Goal: Check status: Check status

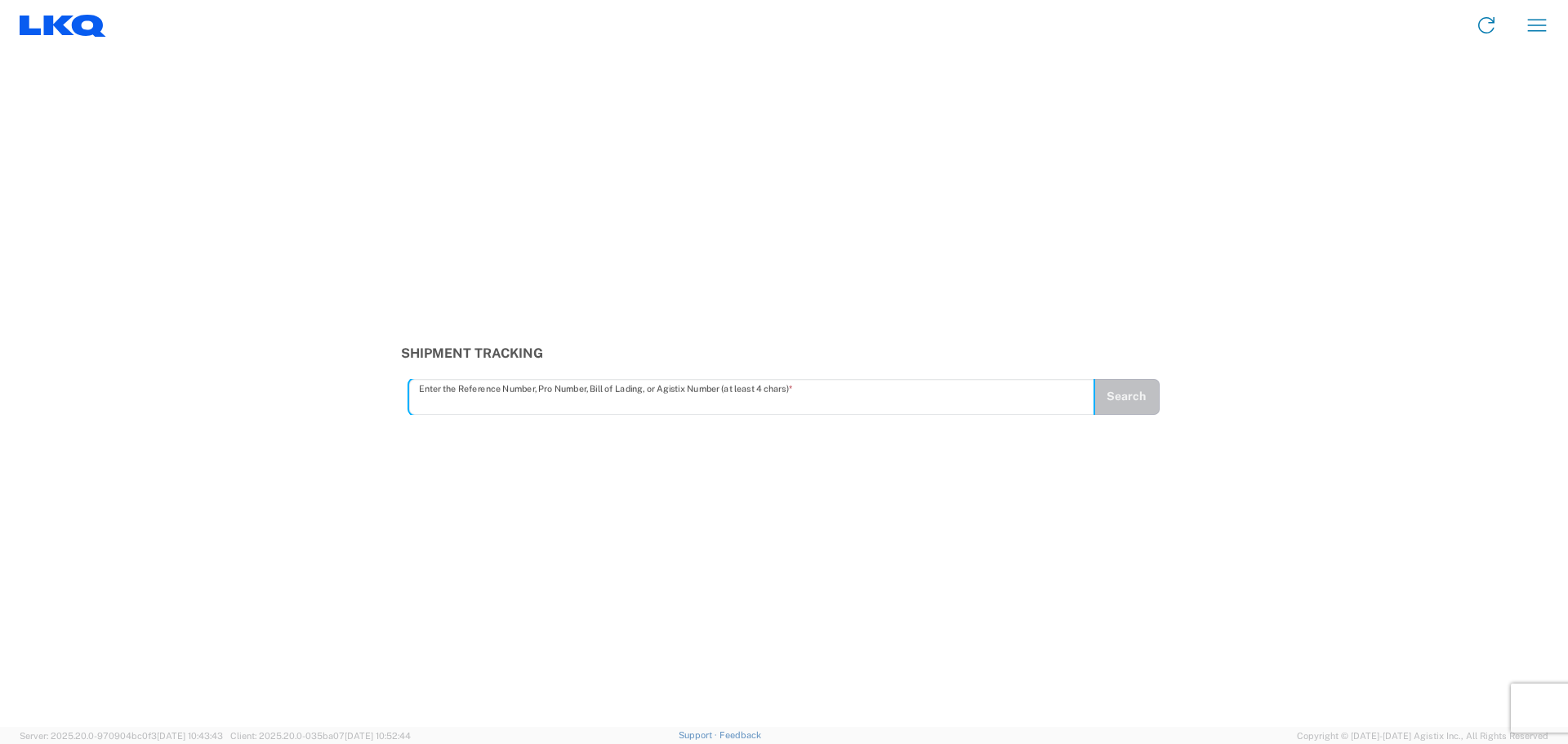
drag, startPoint x: 848, startPoint y: 402, endPoint x: 859, endPoint y: 402, distance: 11.0
click at [858, 402] on input "text" at bounding box center [752, 397] width 666 height 29
type input "57025748"
drag, startPoint x: 614, startPoint y: 438, endPoint x: 633, endPoint y: 447, distance: 21.0
click at [633, 447] on div at bounding box center [784, 372] width 1568 height 744
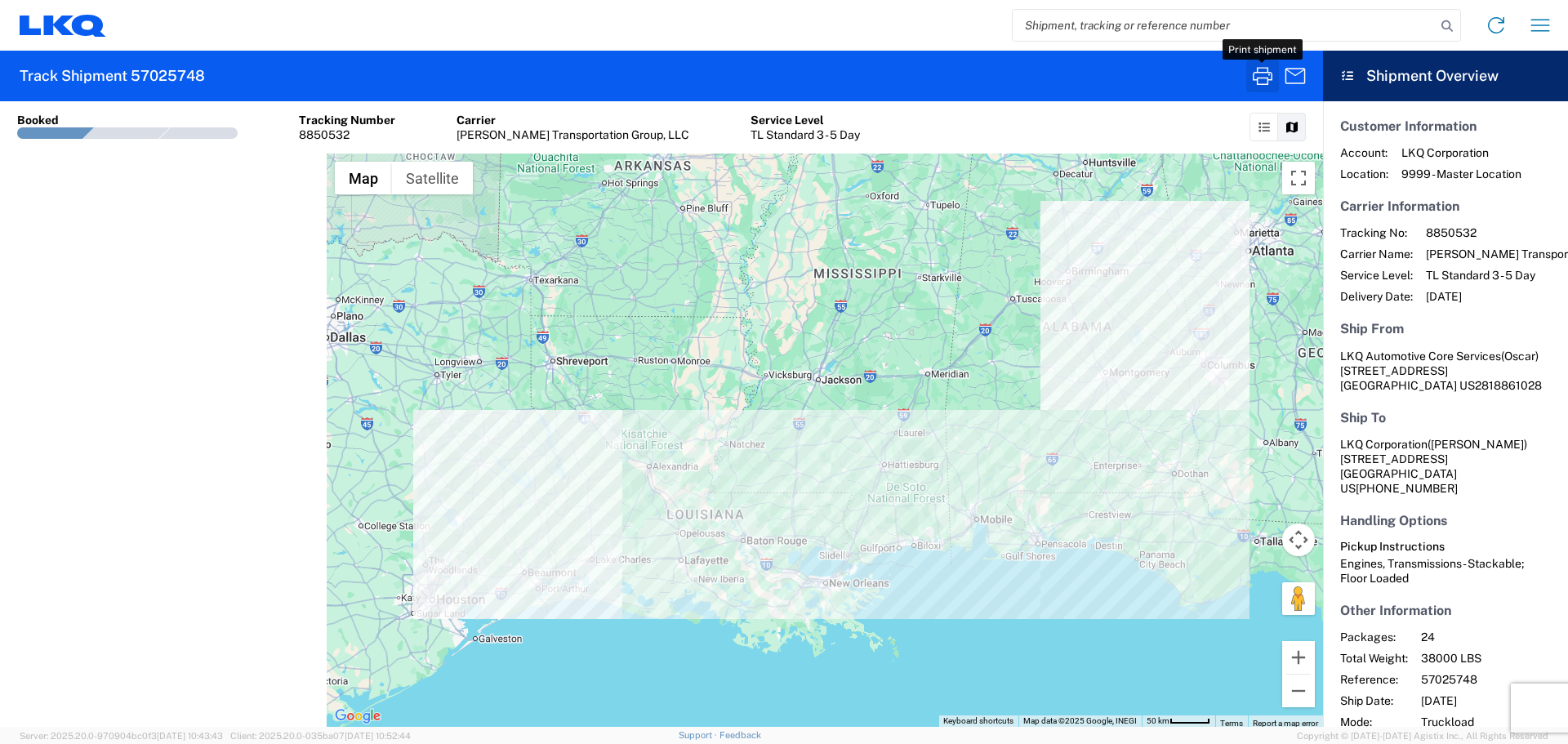
click at [1255, 80] on icon "button" at bounding box center [1263, 75] width 19 height 18
click at [1118, 30] on input "search" at bounding box center [1224, 25] width 423 height 31
click at [1255, 77] on icon "button" at bounding box center [1263, 76] width 26 height 26
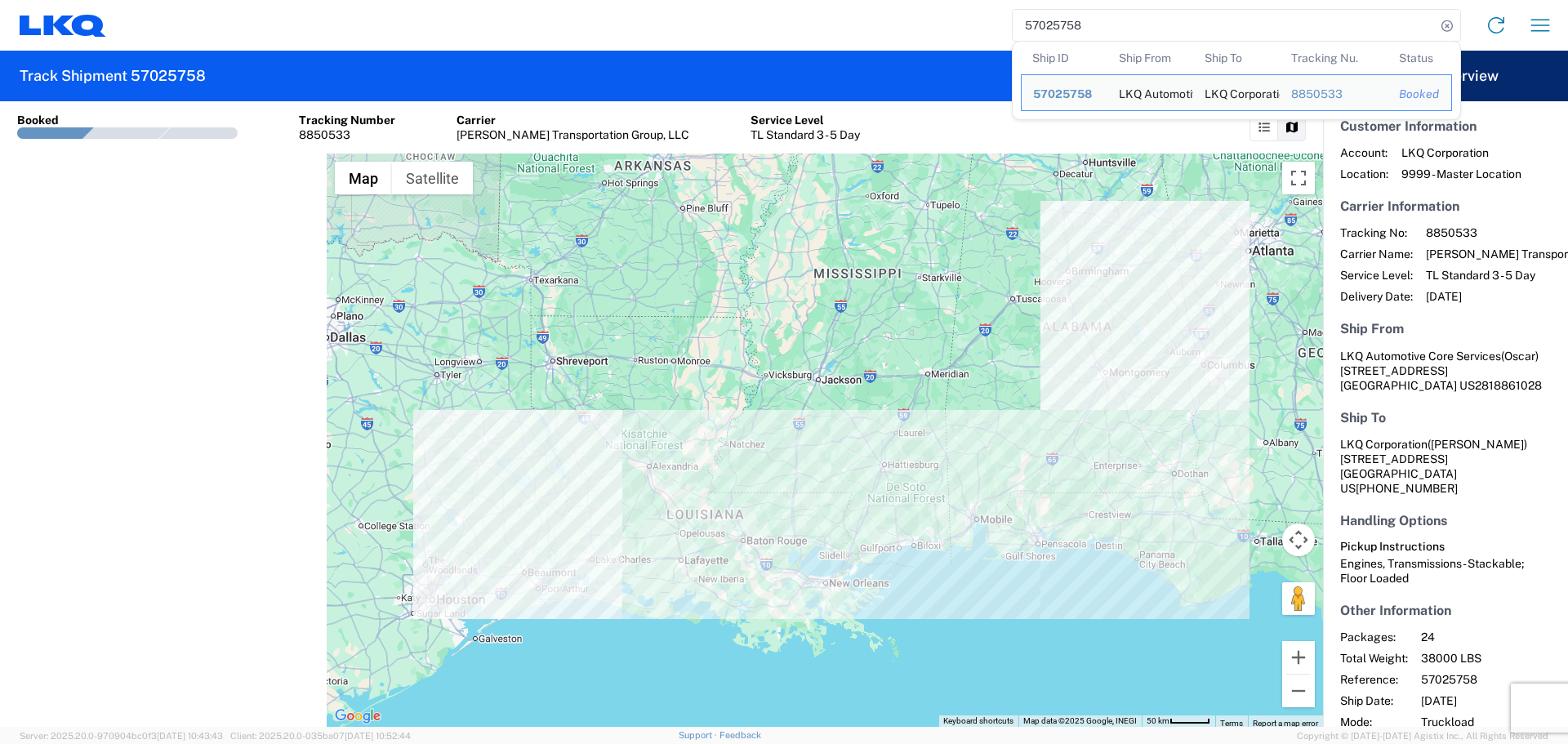
click at [1106, 28] on input "57025758" at bounding box center [1224, 25] width 423 height 31
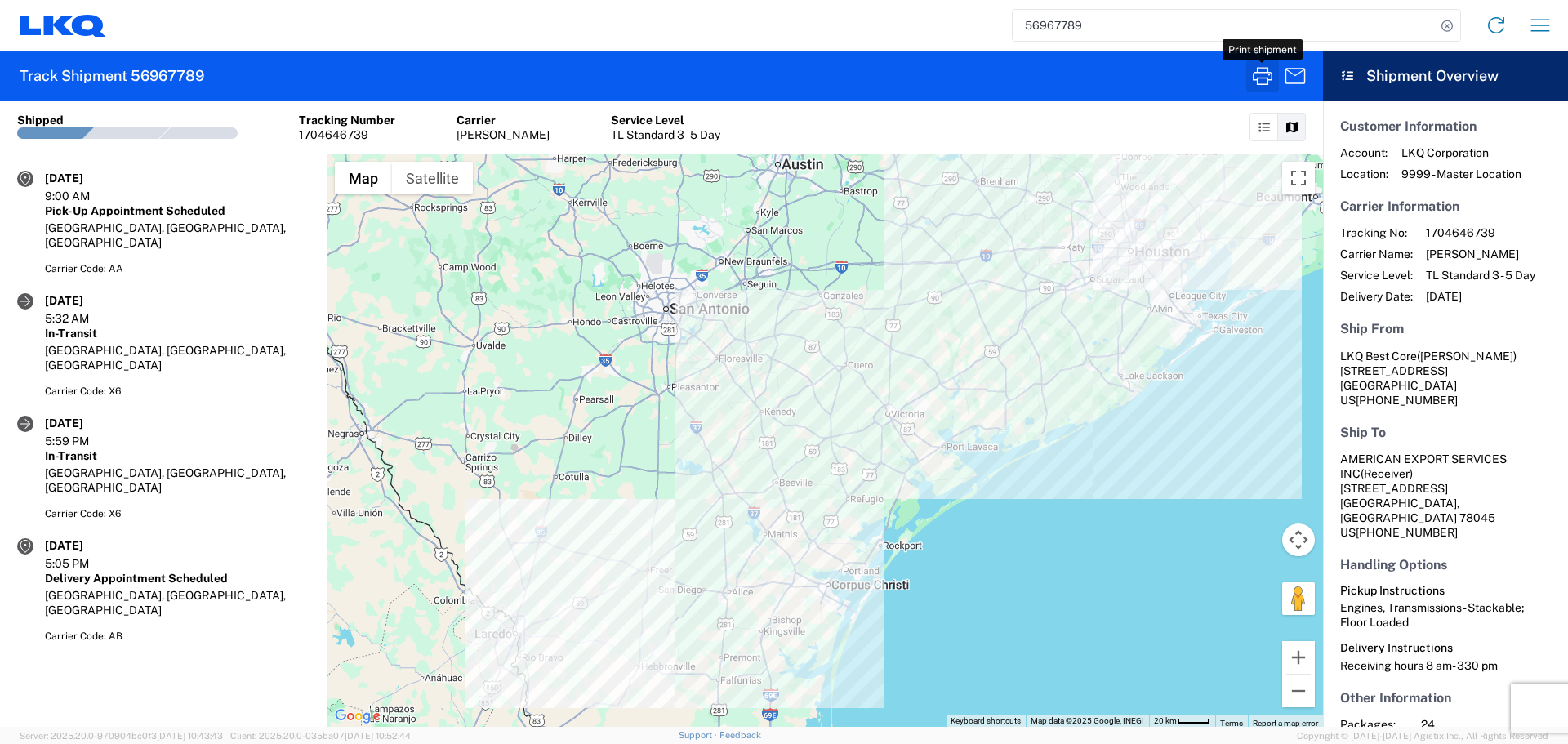
click at [1278, 89] on button "button" at bounding box center [1263, 75] width 32 height 32
click at [1014, 28] on input "56967789" at bounding box center [1224, 25] width 423 height 31
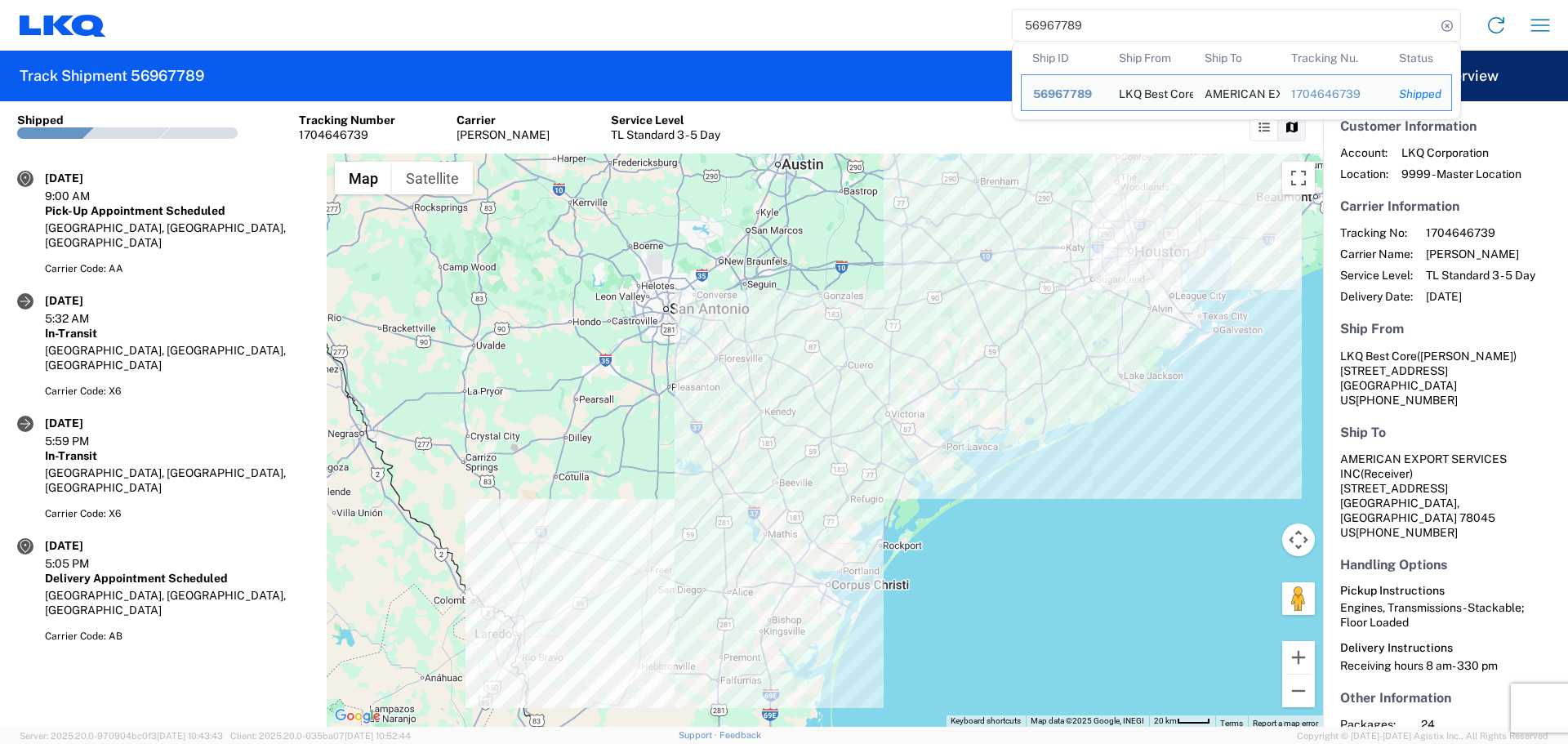
click at [1014, 28] on input "56967789" at bounding box center [1224, 25] width 423 height 31
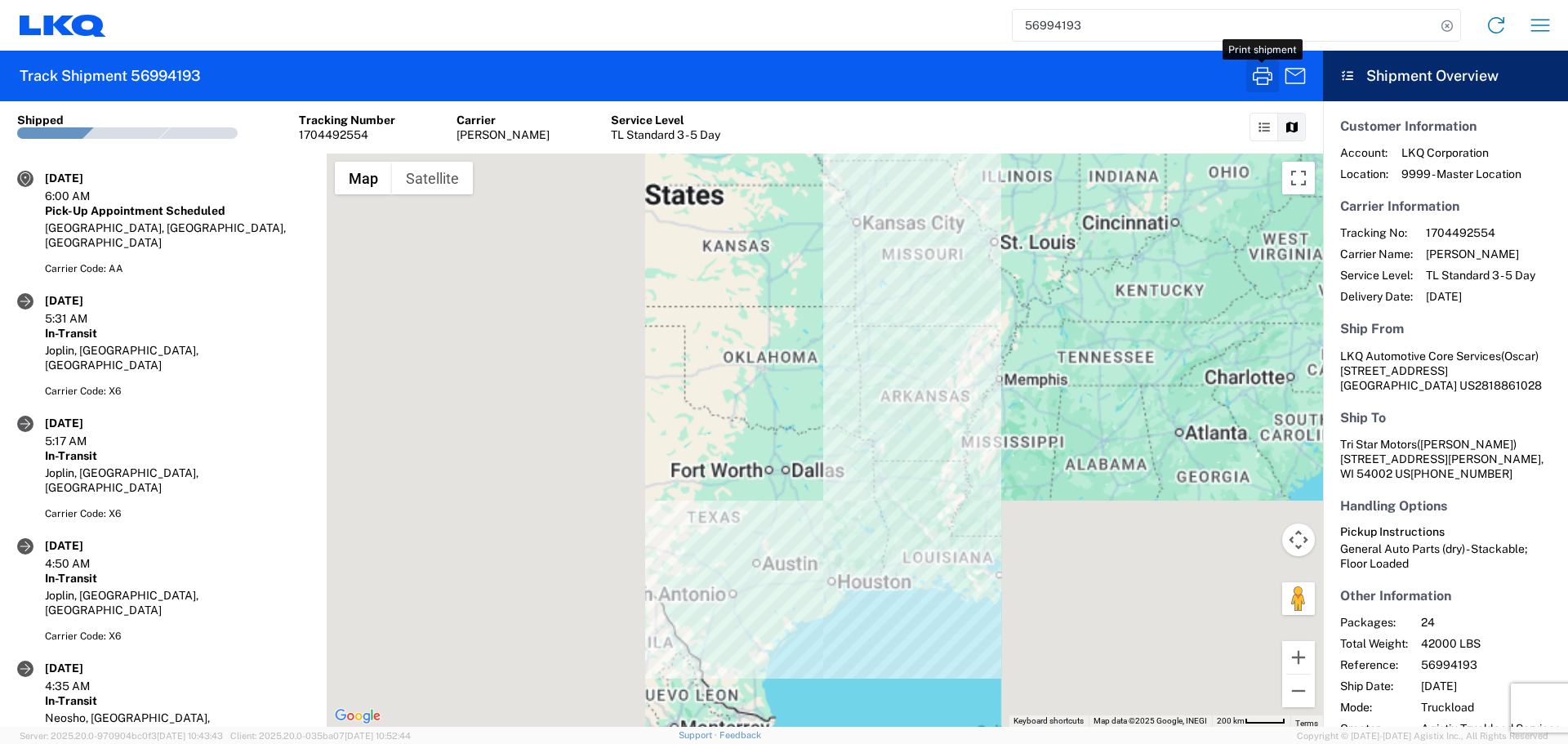
click at [1261, 83] on icon "button" at bounding box center [1263, 76] width 26 height 26
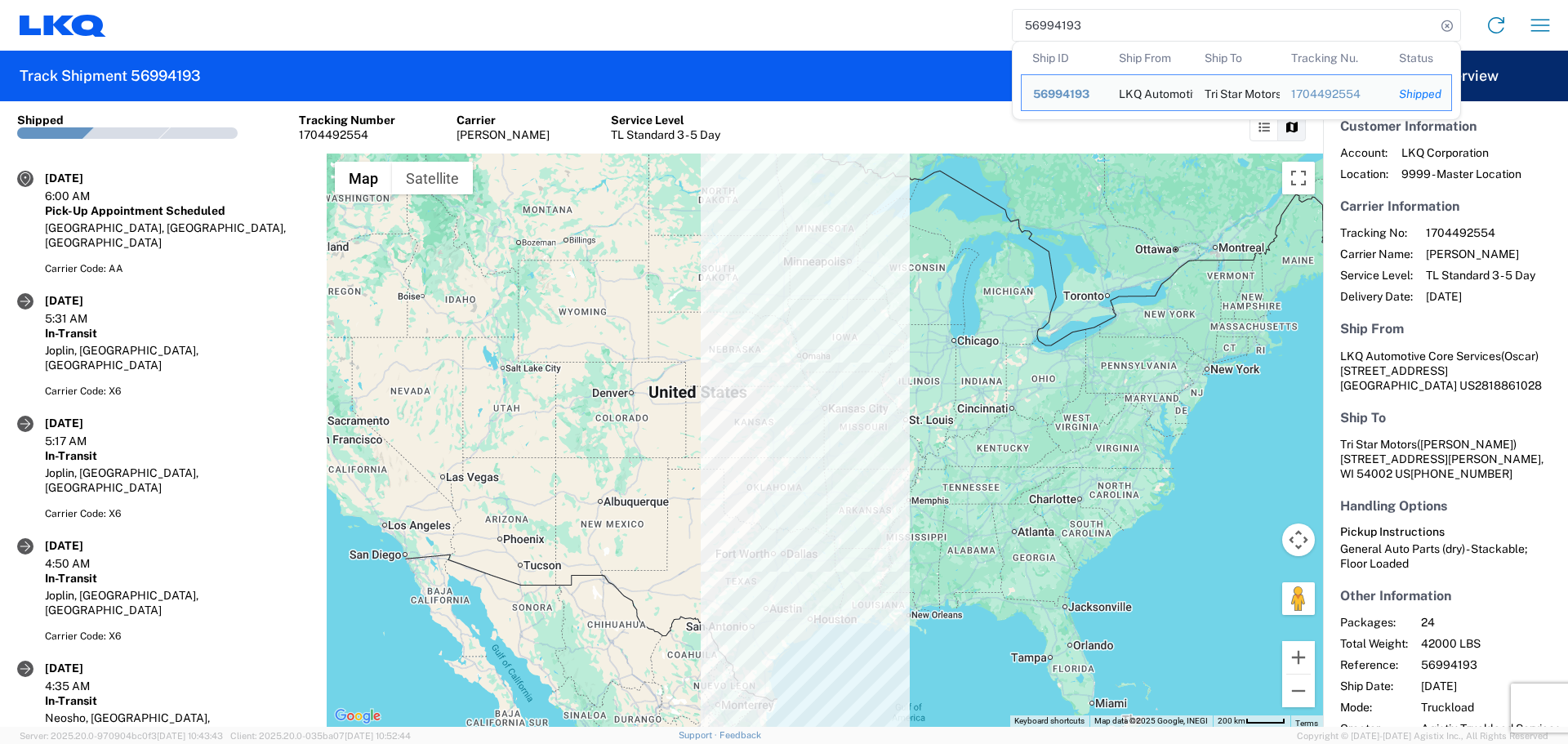
click at [1090, 23] on input "56994193" at bounding box center [1224, 25] width 423 height 31
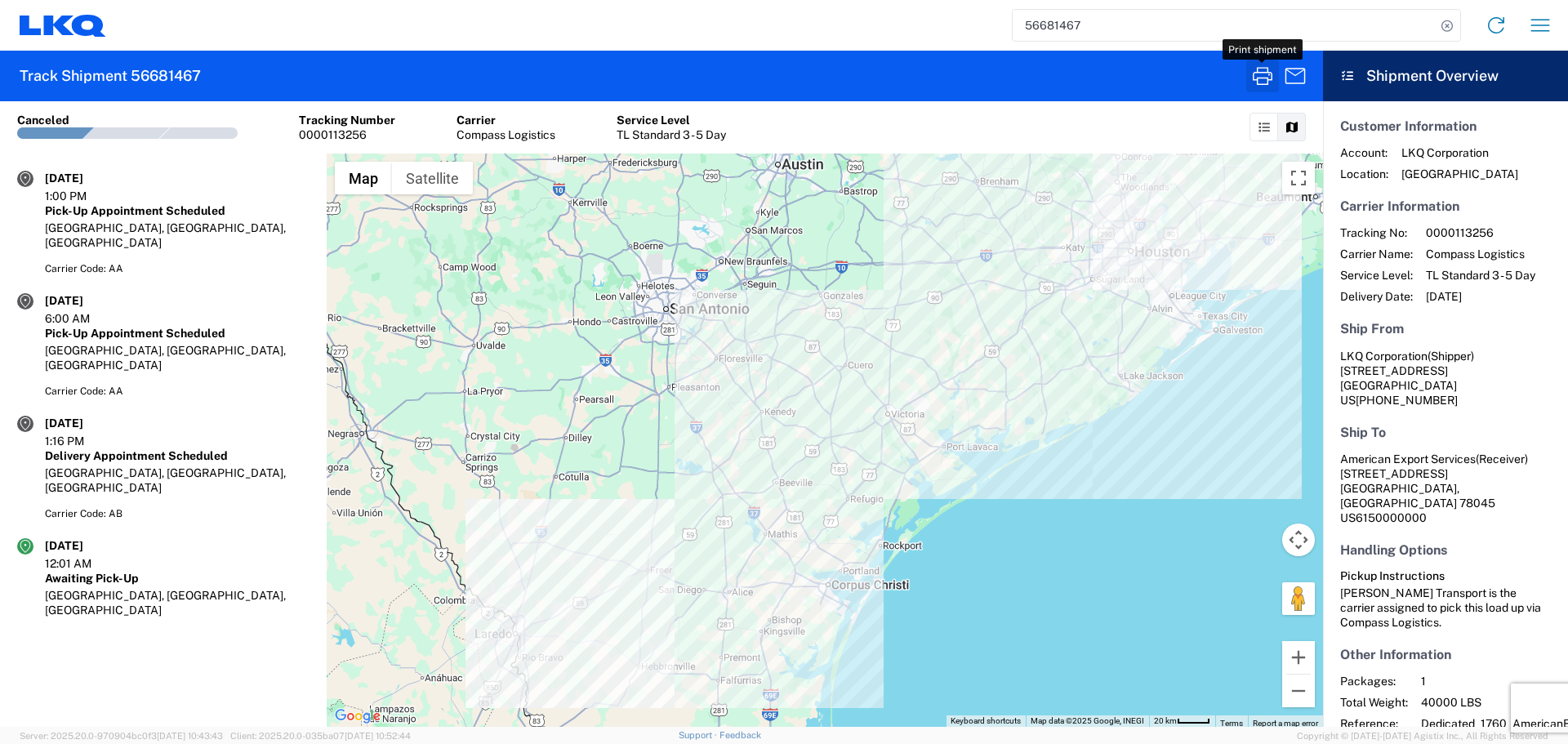
click at [1266, 77] on icon "button" at bounding box center [1263, 76] width 26 height 26
click at [1260, 77] on icon "button" at bounding box center [1263, 76] width 26 height 26
click at [1268, 75] on icon "button" at bounding box center [1263, 76] width 26 height 26
click at [1254, 78] on icon "button" at bounding box center [1263, 75] width 19 height 18
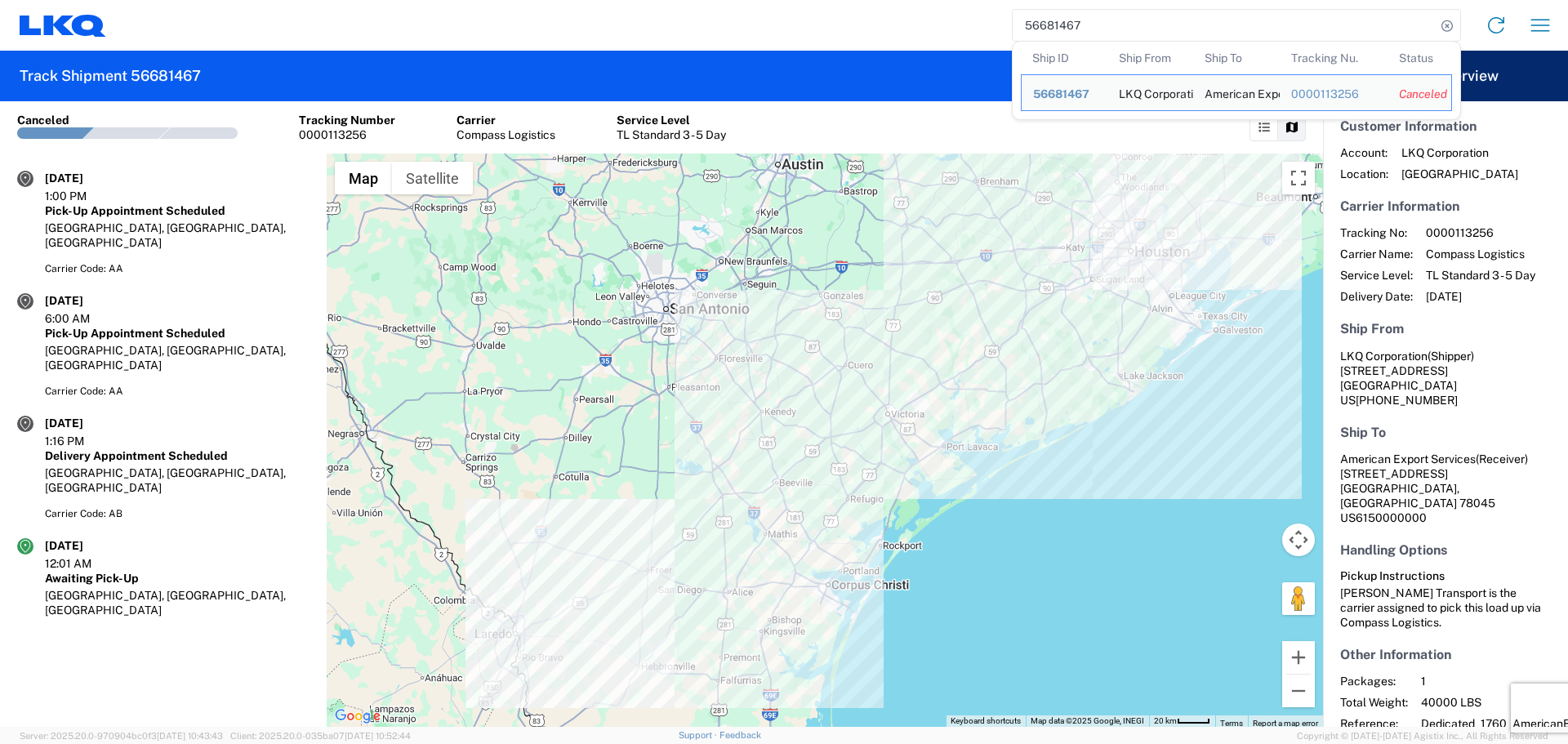
click at [1063, 23] on input "56681467" at bounding box center [1224, 25] width 423 height 31
click at [1122, 20] on input "56681467" at bounding box center [1224, 25] width 423 height 31
click at [1027, 25] on input "56681467" at bounding box center [1224, 25] width 423 height 31
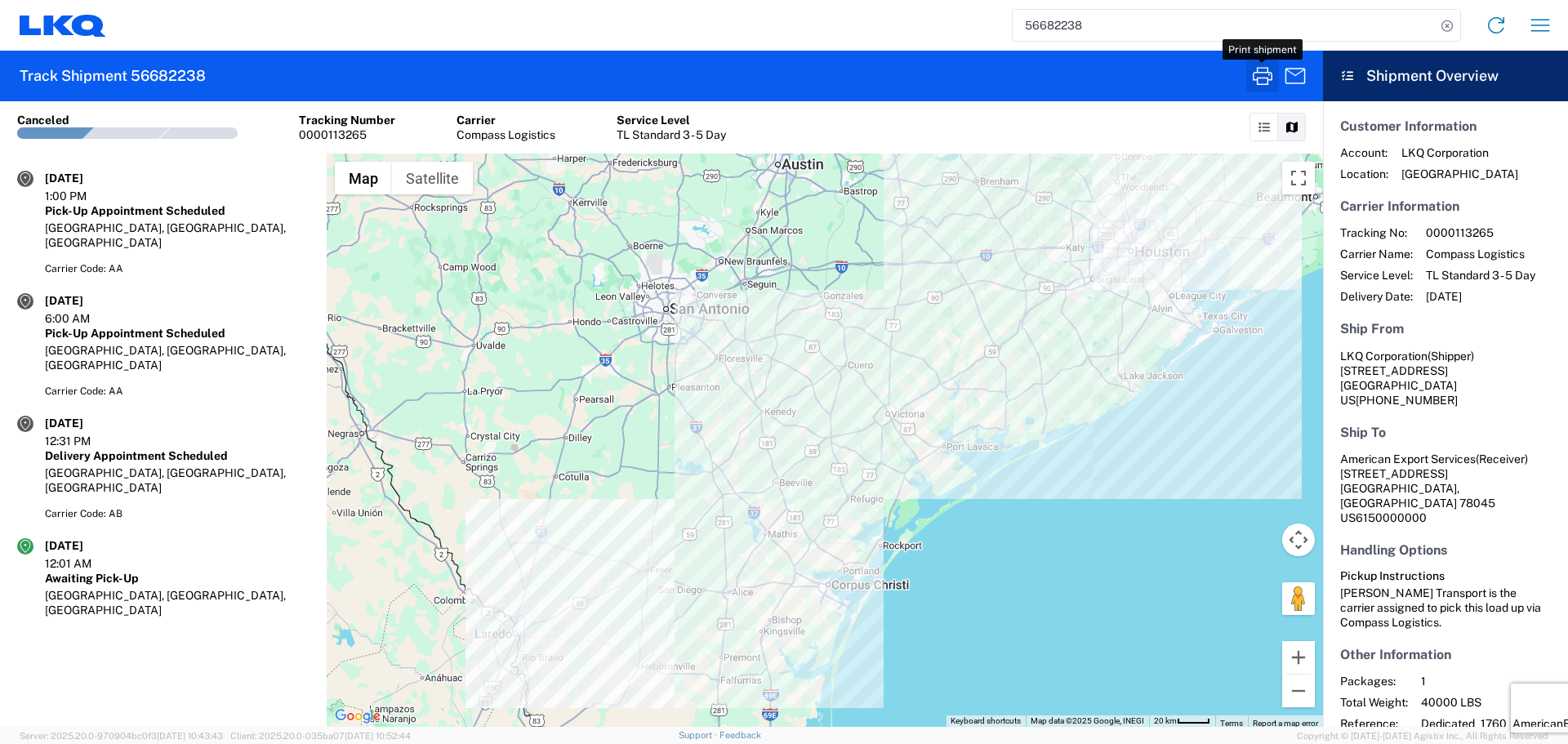
click at [1258, 68] on icon "button" at bounding box center [1263, 75] width 19 height 18
click at [1264, 78] on icon "button" at bounding box center [1263, 75] width 19 height 18
click at [1056, 24] on input "56682238" at bounding box center [1224, 25] width 423 height 31
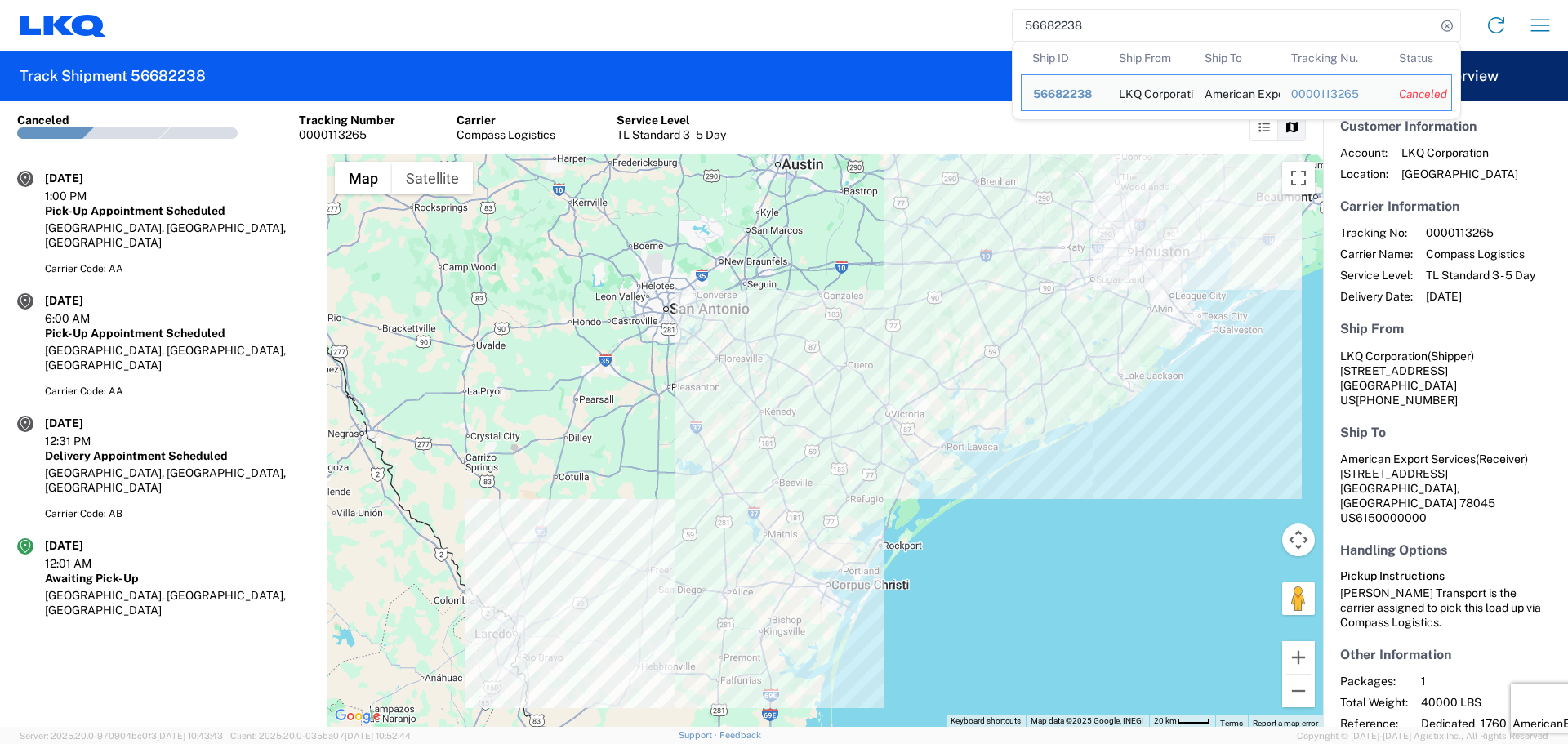
click at [1056, 24] on input "56682238" at bounding box center [1224, 25] width 423 height 31
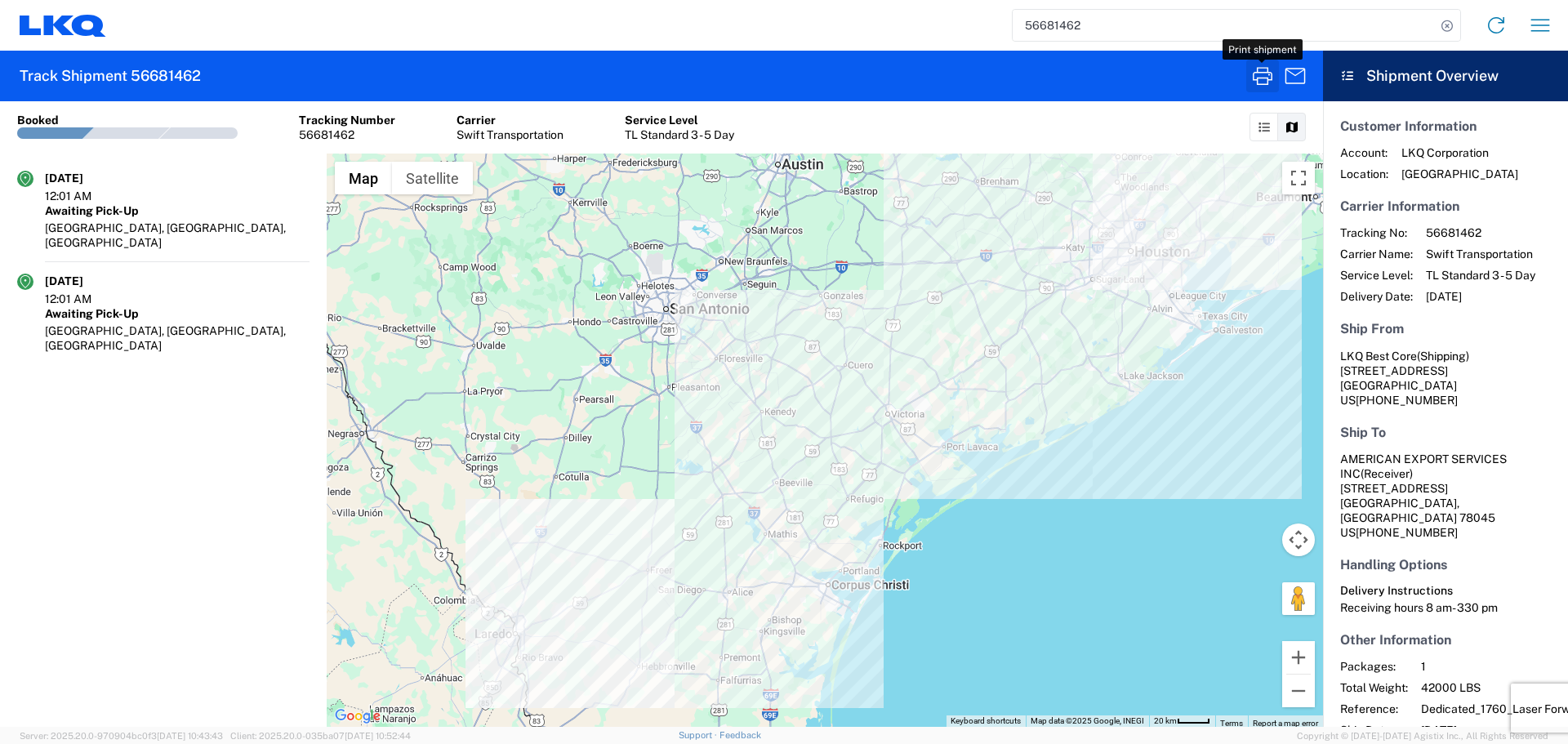
click at [1262, 77] on icon "button" at bounding box center [1263, 75] width 19 height 18
click at [1253, 85] on icon "button" at bounding box center [1263, 76] width 26 height 26
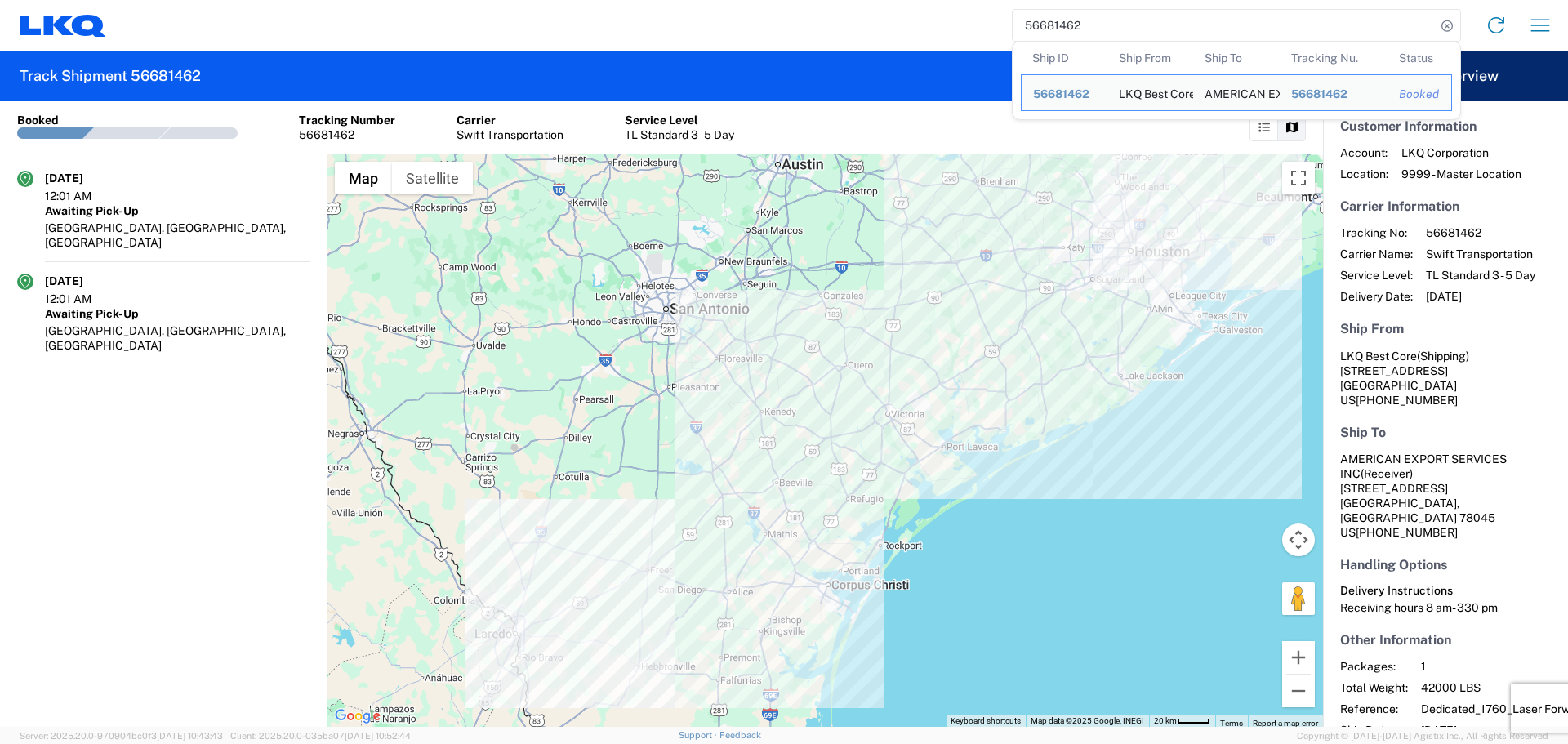
click at [1048, 31] on input "56681462" at bounding box center [1224, 25] width 423 height 31
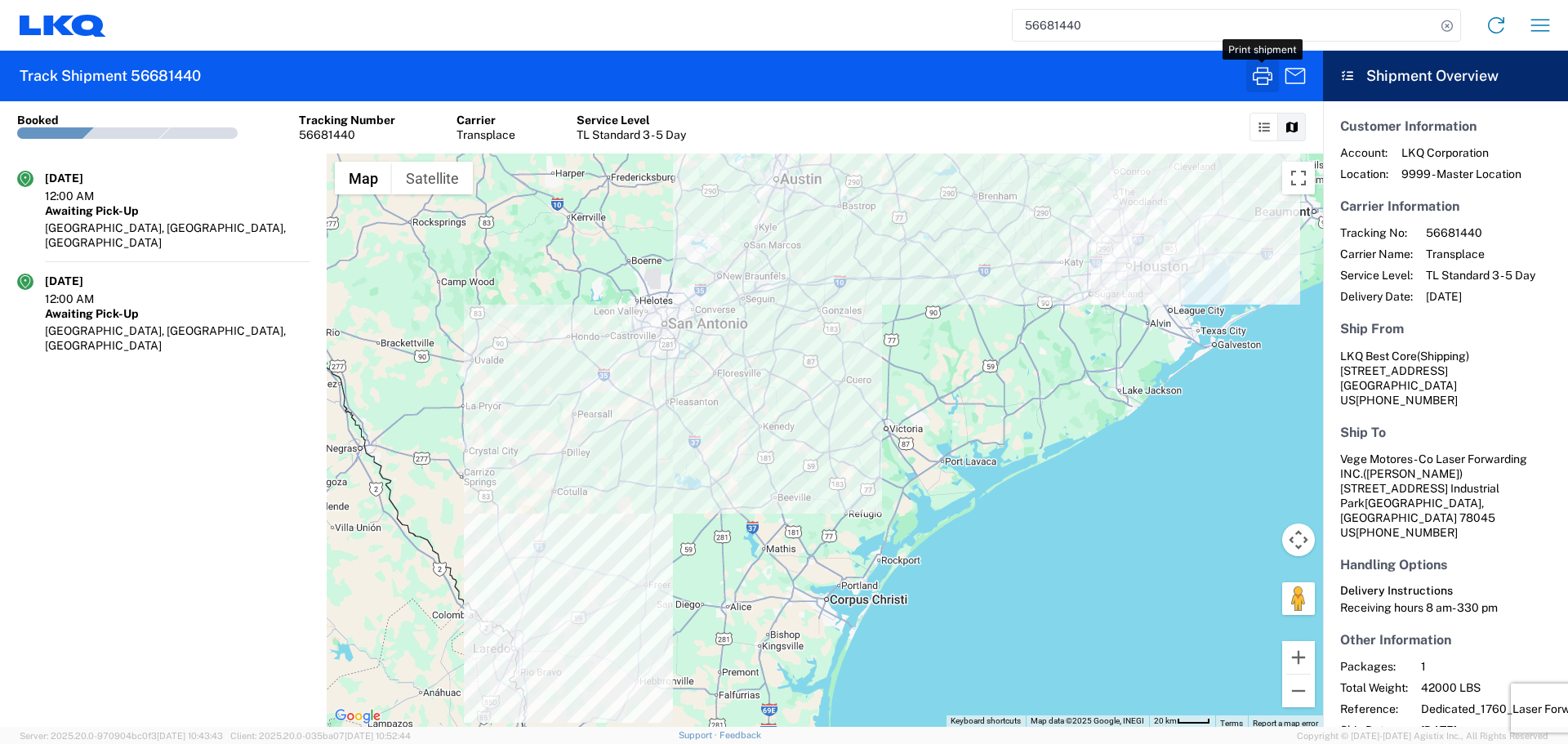
click at [1266, 87] on icon "button" at bounding box center [1263, 76] width 26 height 26
click at [1042, 15] on input "56681440" at bounding box center [1224, 25] width 423 height 31
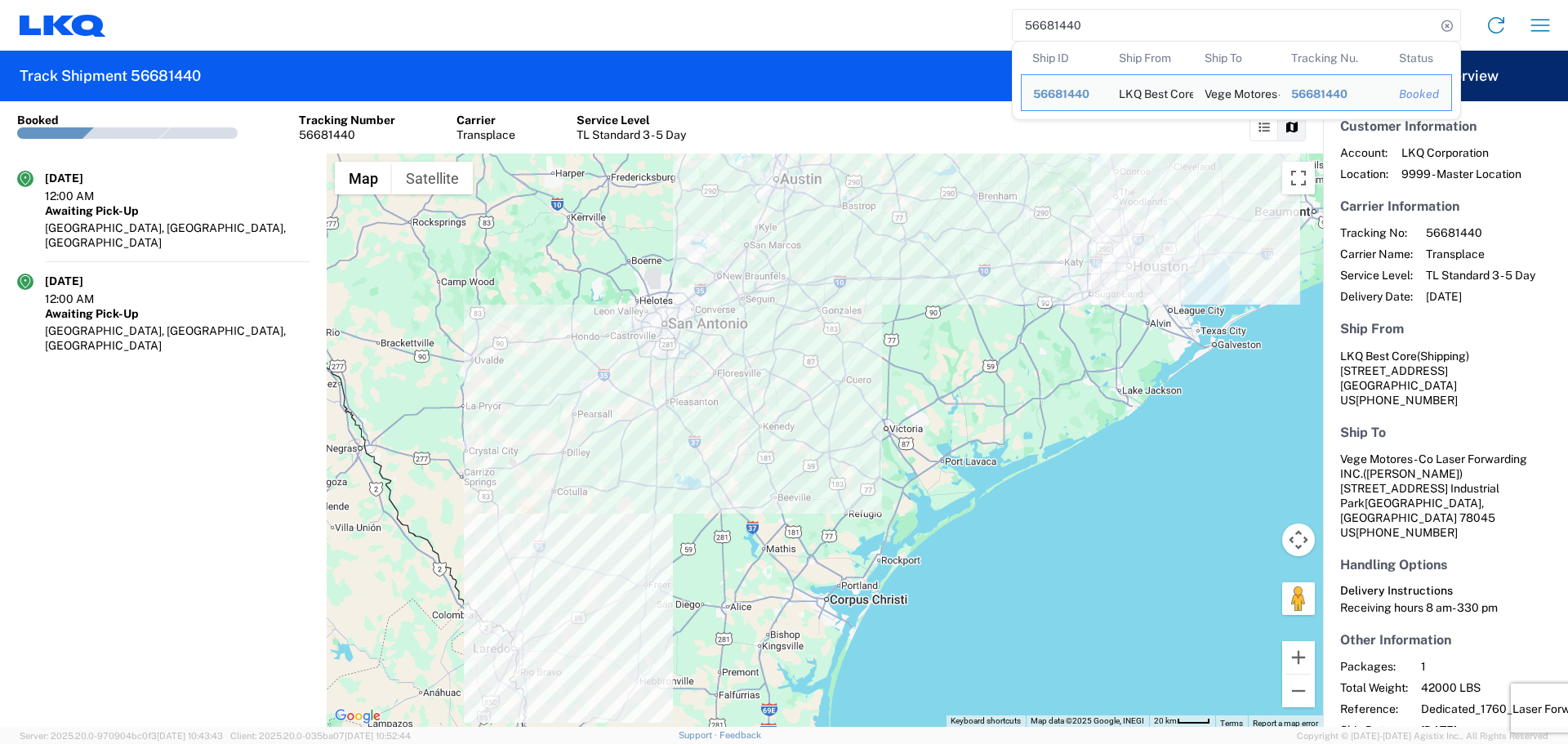
click at [1042, 15] on input "56681440" at bounding box center [1224, 25] width 423 height 31
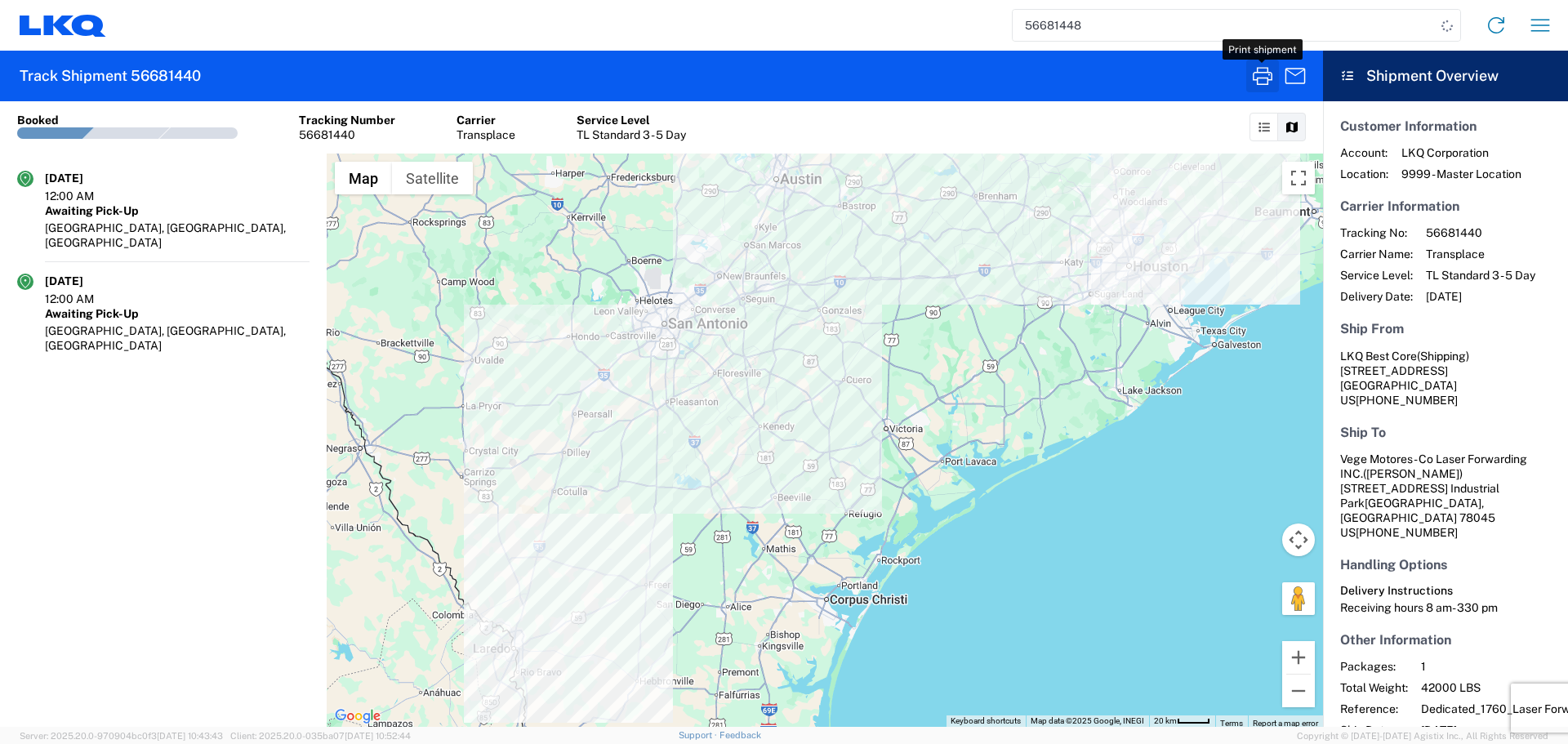
click at [1276, 67] on button "button" at bounding box center [1263, 75] width 32 height 32
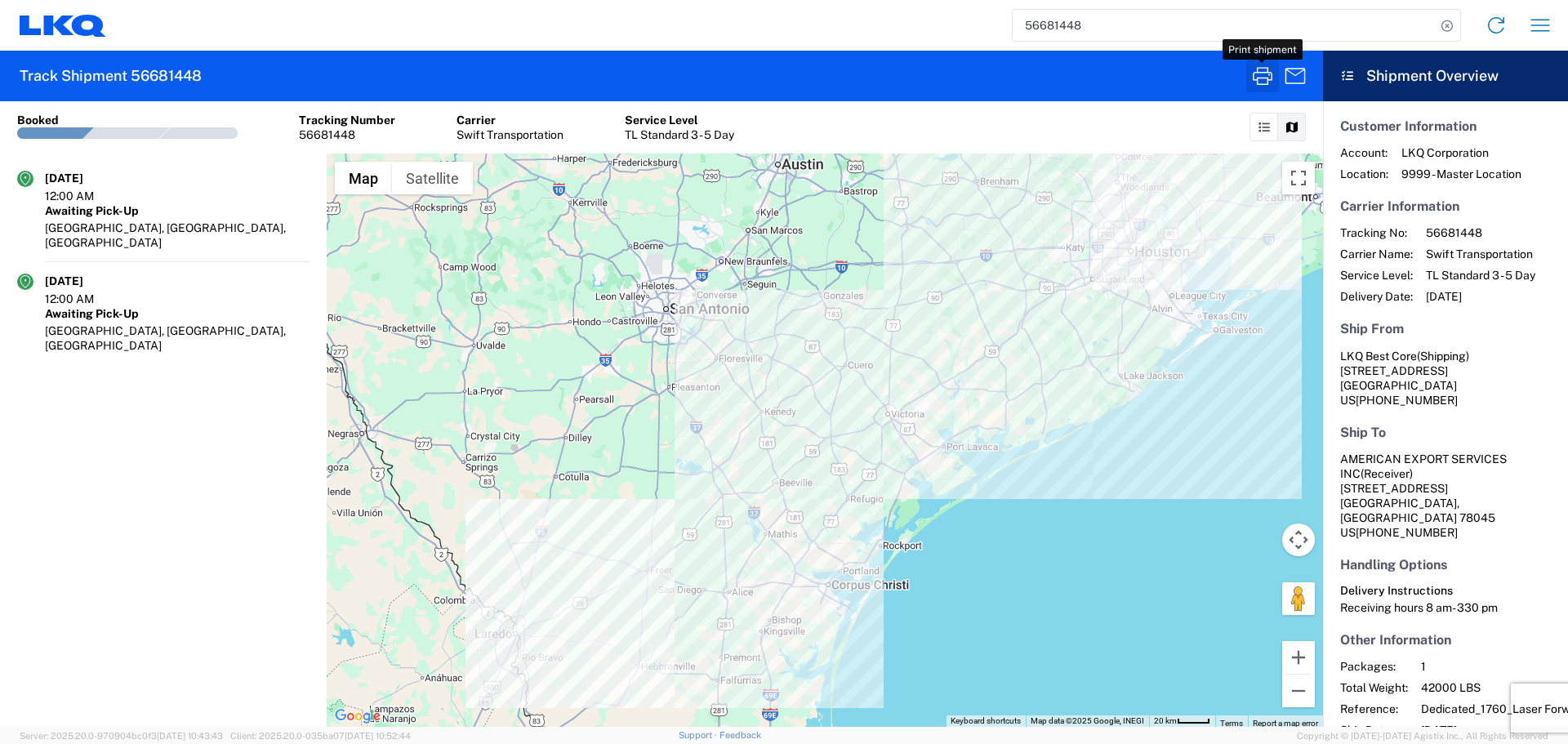
click at [1249, 82] on button "button" at bounding box center [1263, 75] width 32 height 32
click at [1049, 18] on input "56681448" at bounding box center [1224, 25] width 423 height 31
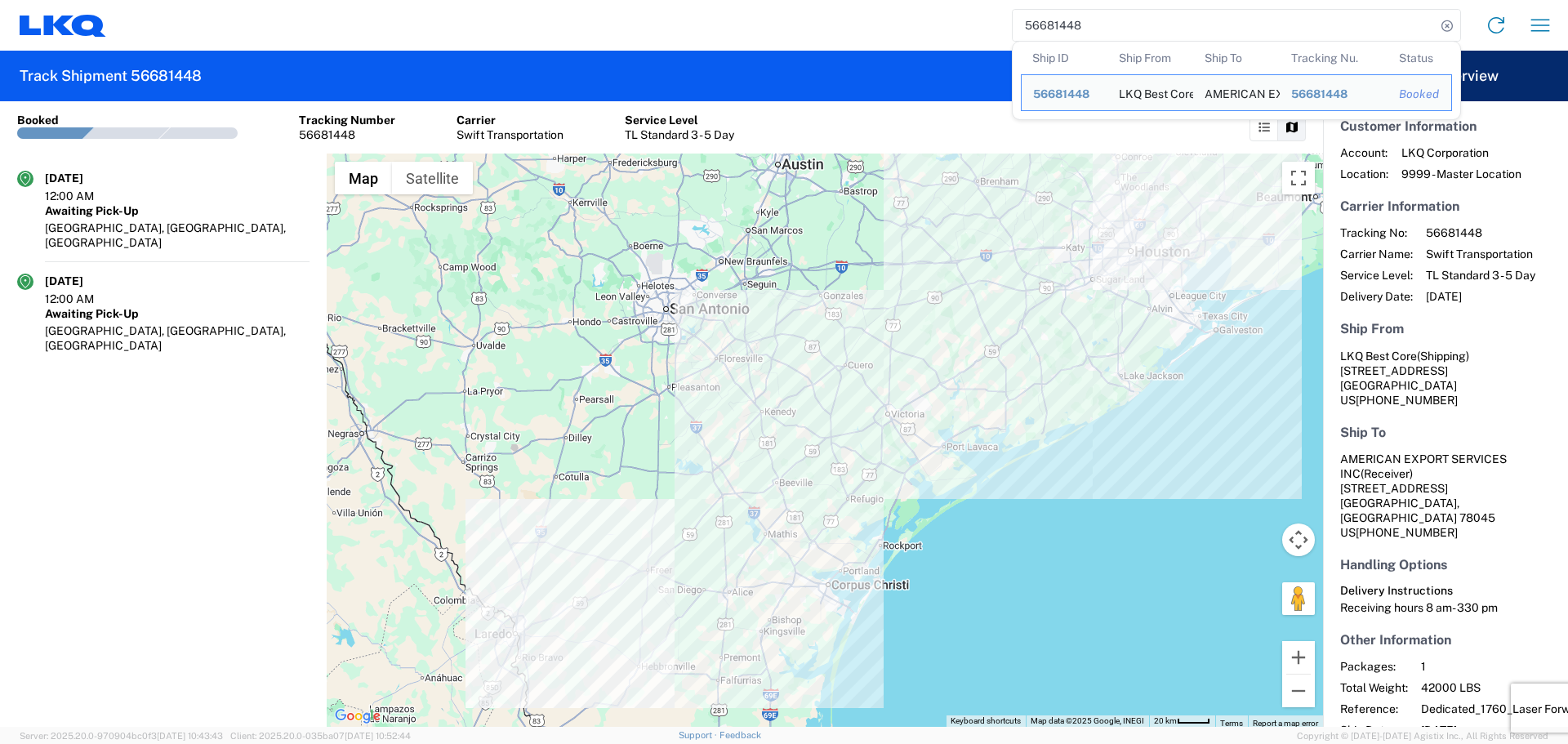
click at [1049, 18] on input "56681448" at bounding box center [1224, 25] width 423 height 31
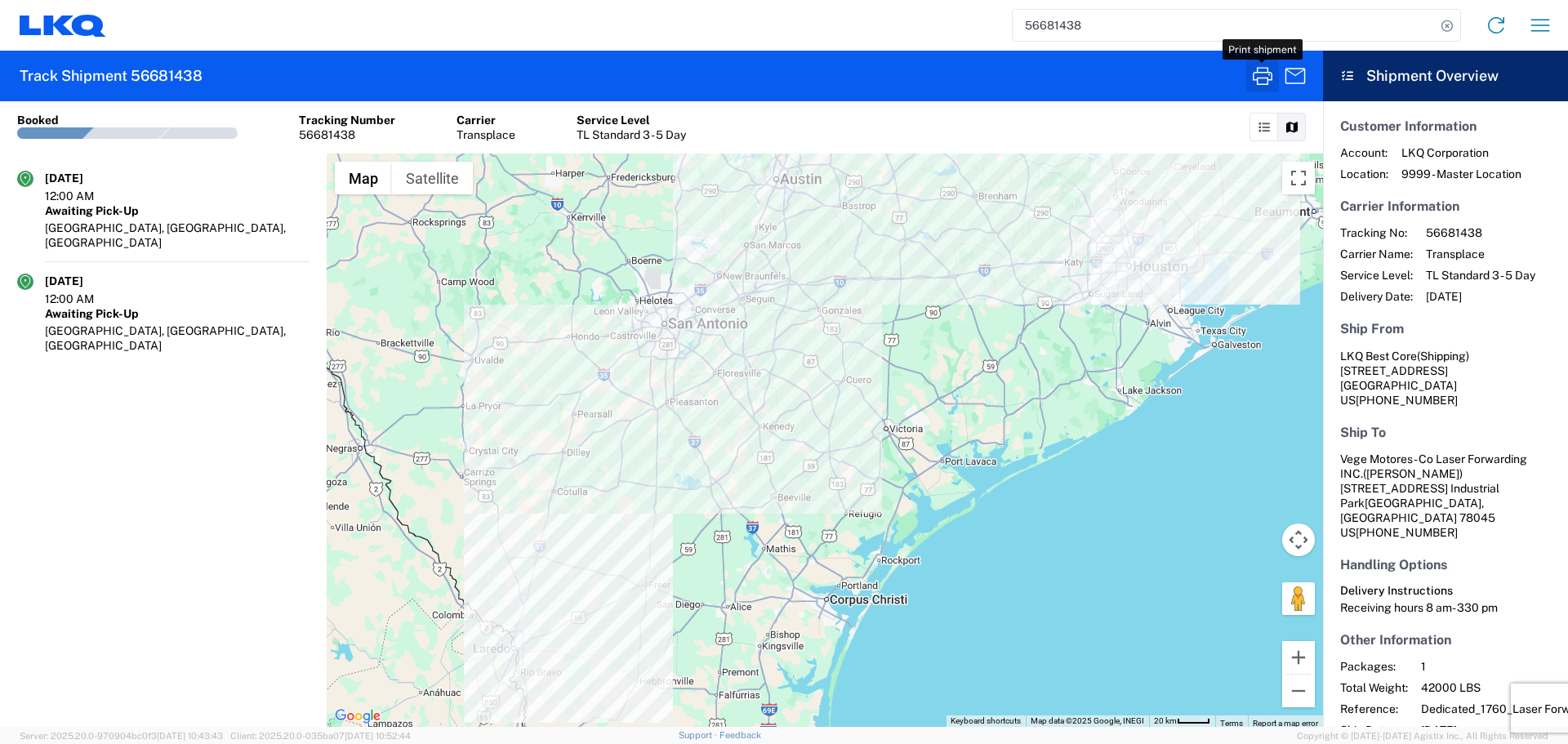
click at [1264, 86] on icon "button" at bounding box center [1263, 76] width 26 height 26
click at [1123, 11] on input "56681438" at bounding box center [1224, 25] width 423 height 31
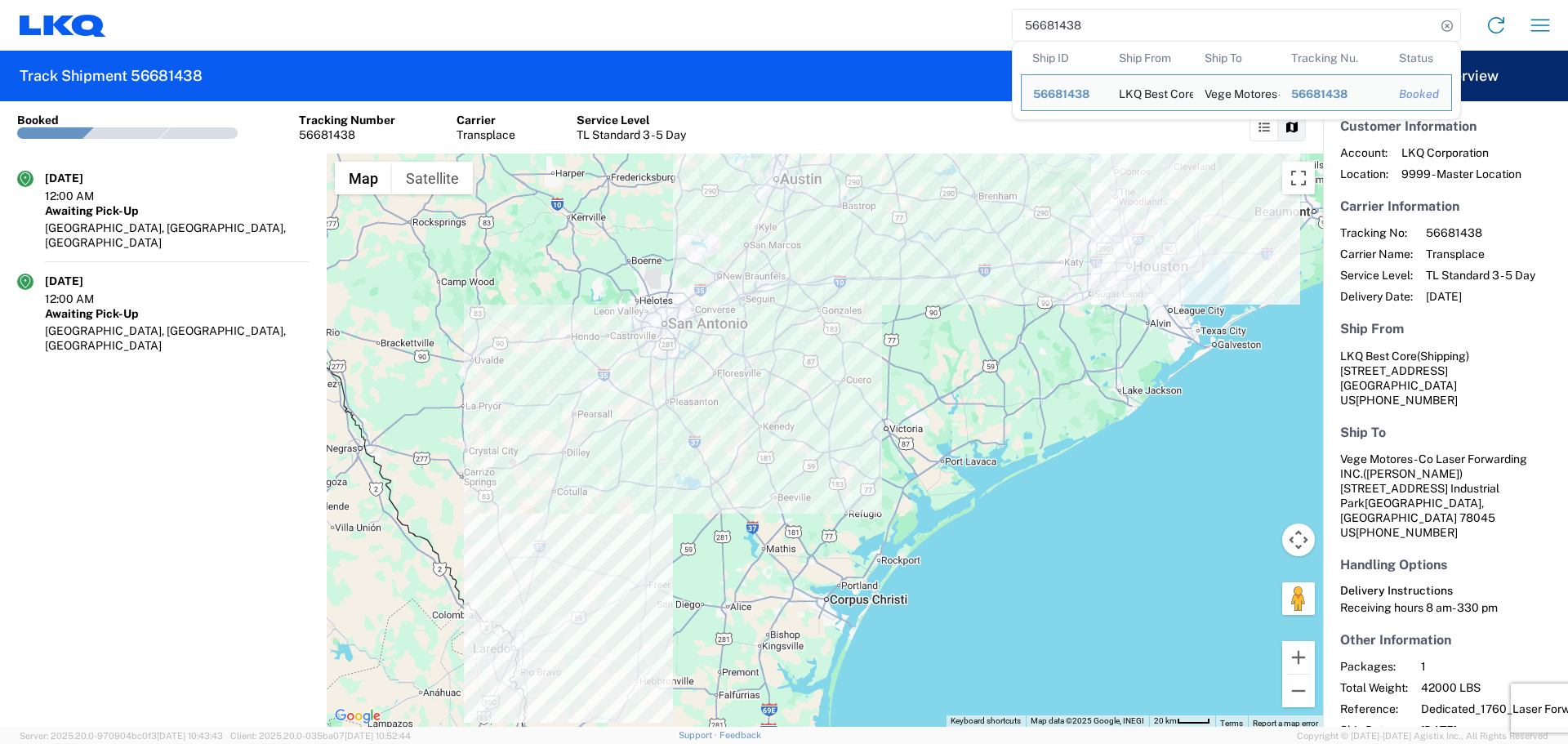
click at [1123, 11] on input "56681438" at bounding box center [1224, 25] width 423 height 31
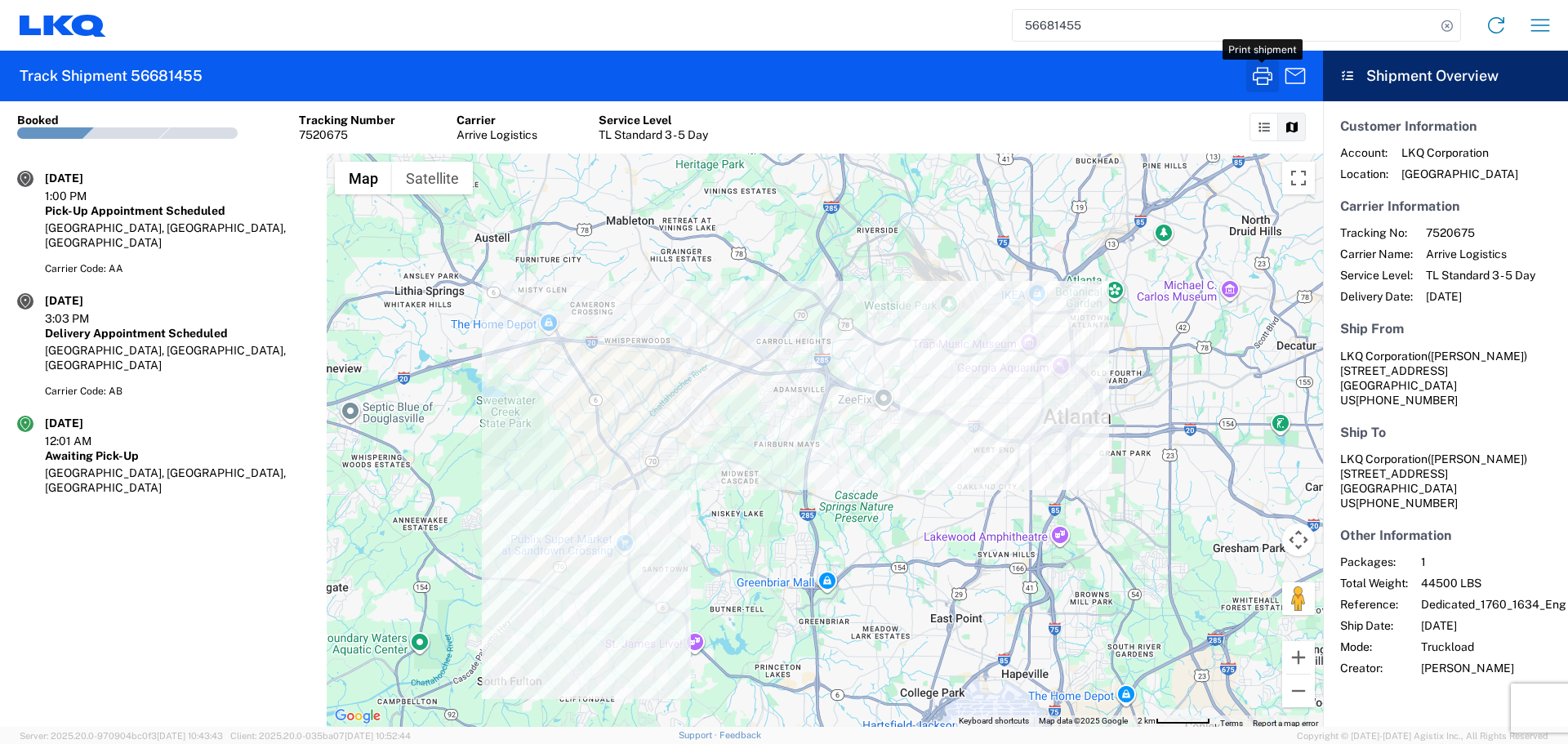
click at [1268, 82] on icon "button" at bounding box center [1263, 75] width 19 height 18
click at [1055, 17] on input "56681455" at bounding box center [1224, 25] width 423 height 31
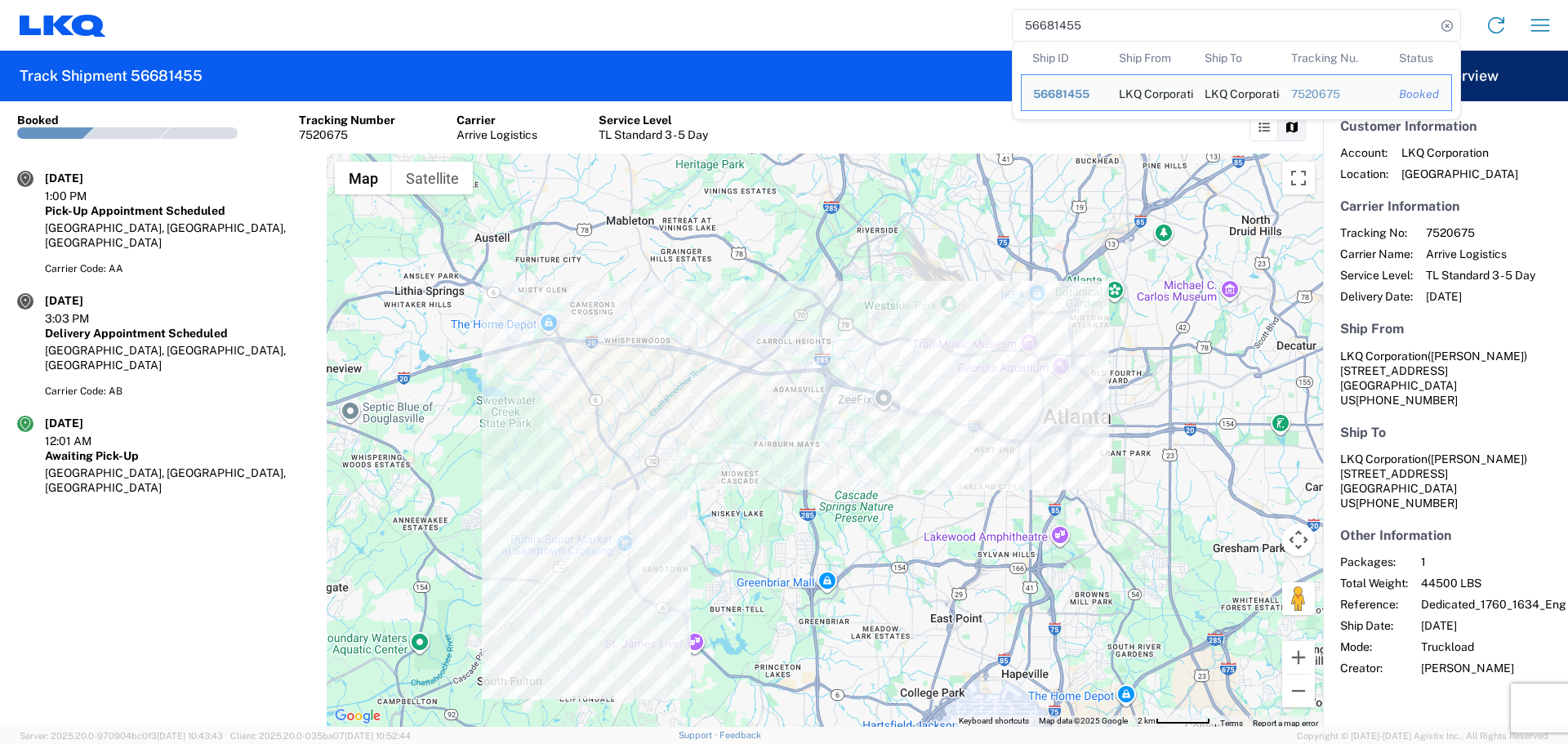
click at [1055, 17] on input "56681455" at bounding box center [1224, 25] width 423 height 31
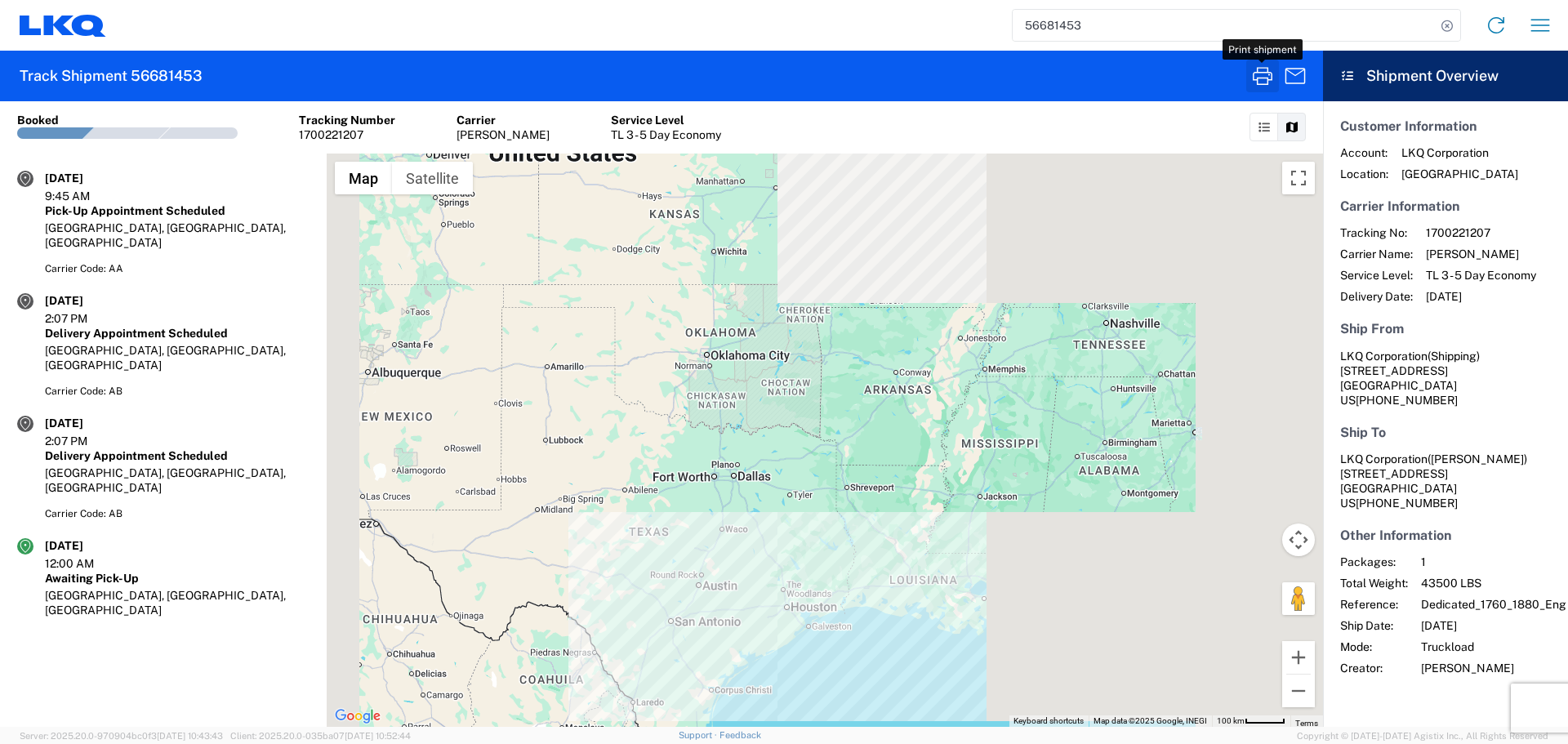
click at [1271, 73] on icon "button" at bounding box center [1263, 75] width 19 height 18
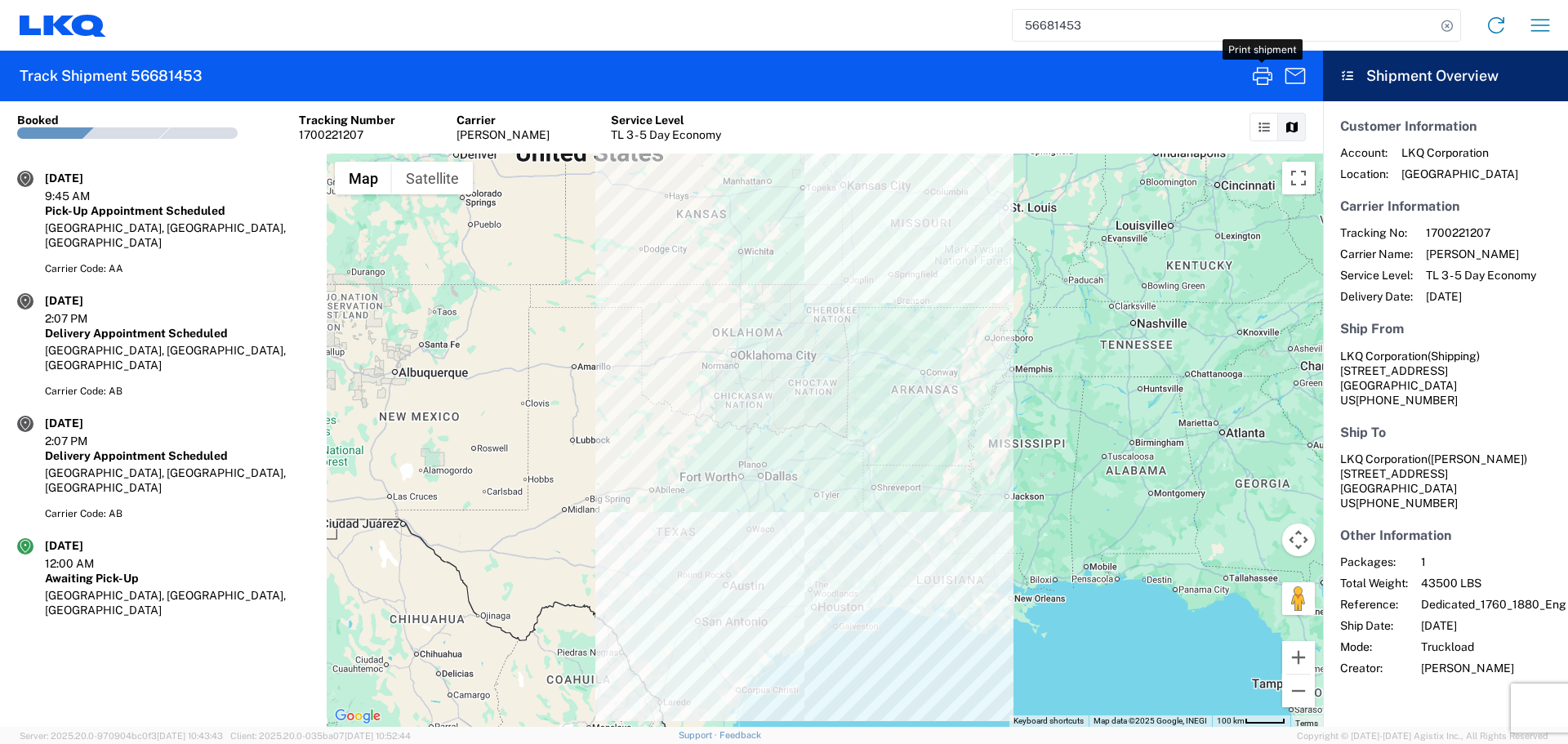
click at [1042, 24] on input "56681453" at bounding box center [1224, 25] width 423 height 31
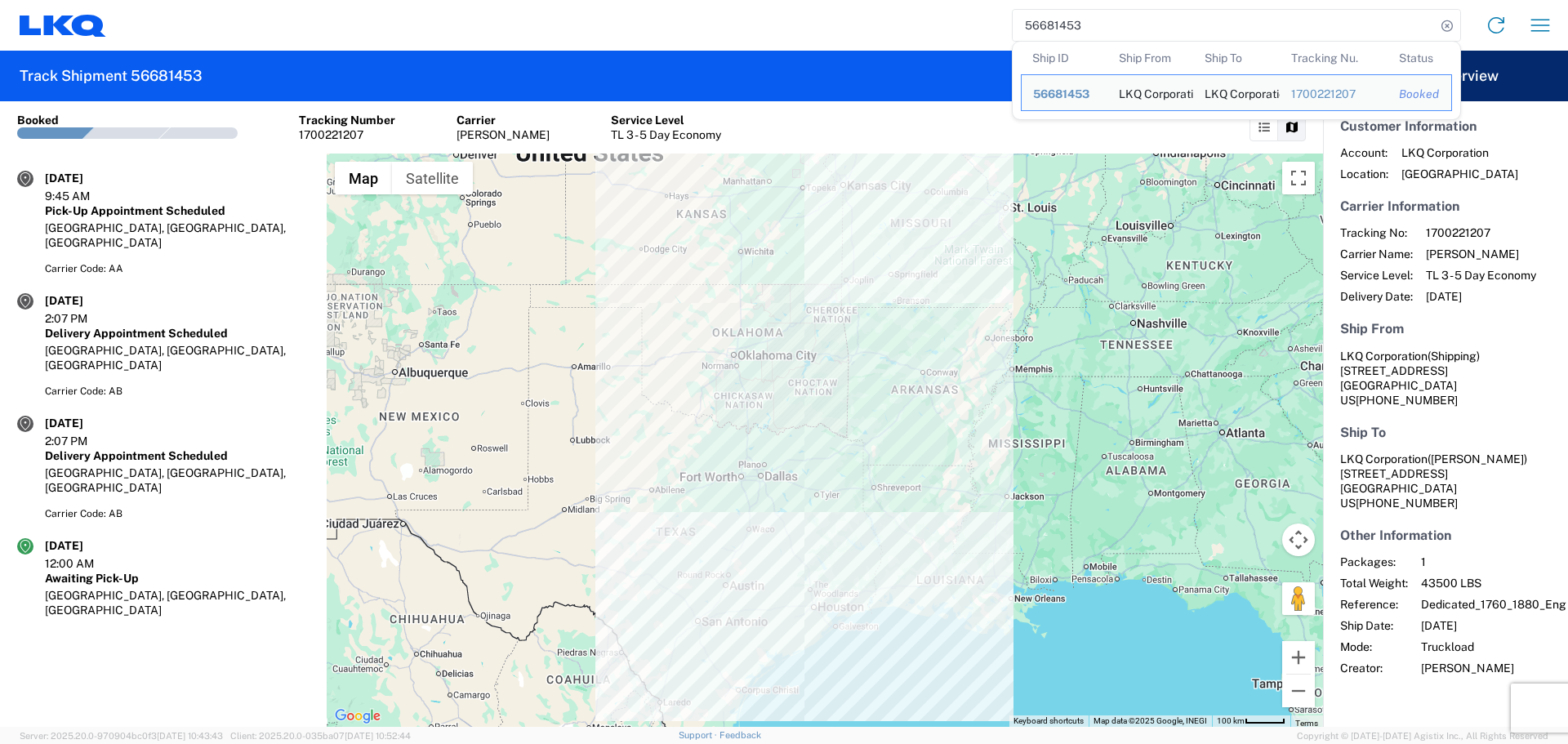
click at [1042, 24] on input "56681453" at bounding box center [1224, 25] width 423 height 31
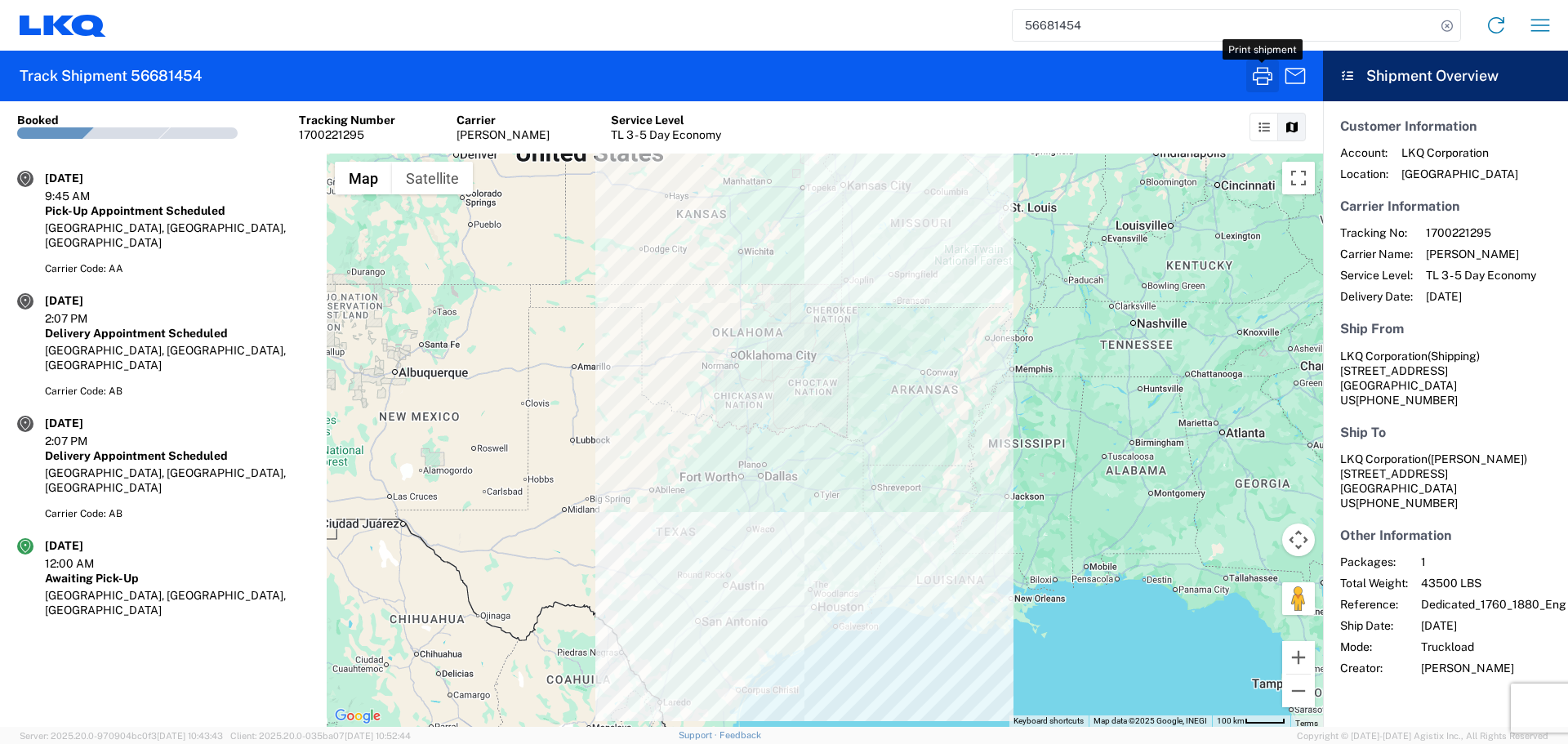
click at [1261, 82] on icon "button" at bounding box center [1263, 76] width 26 height 26
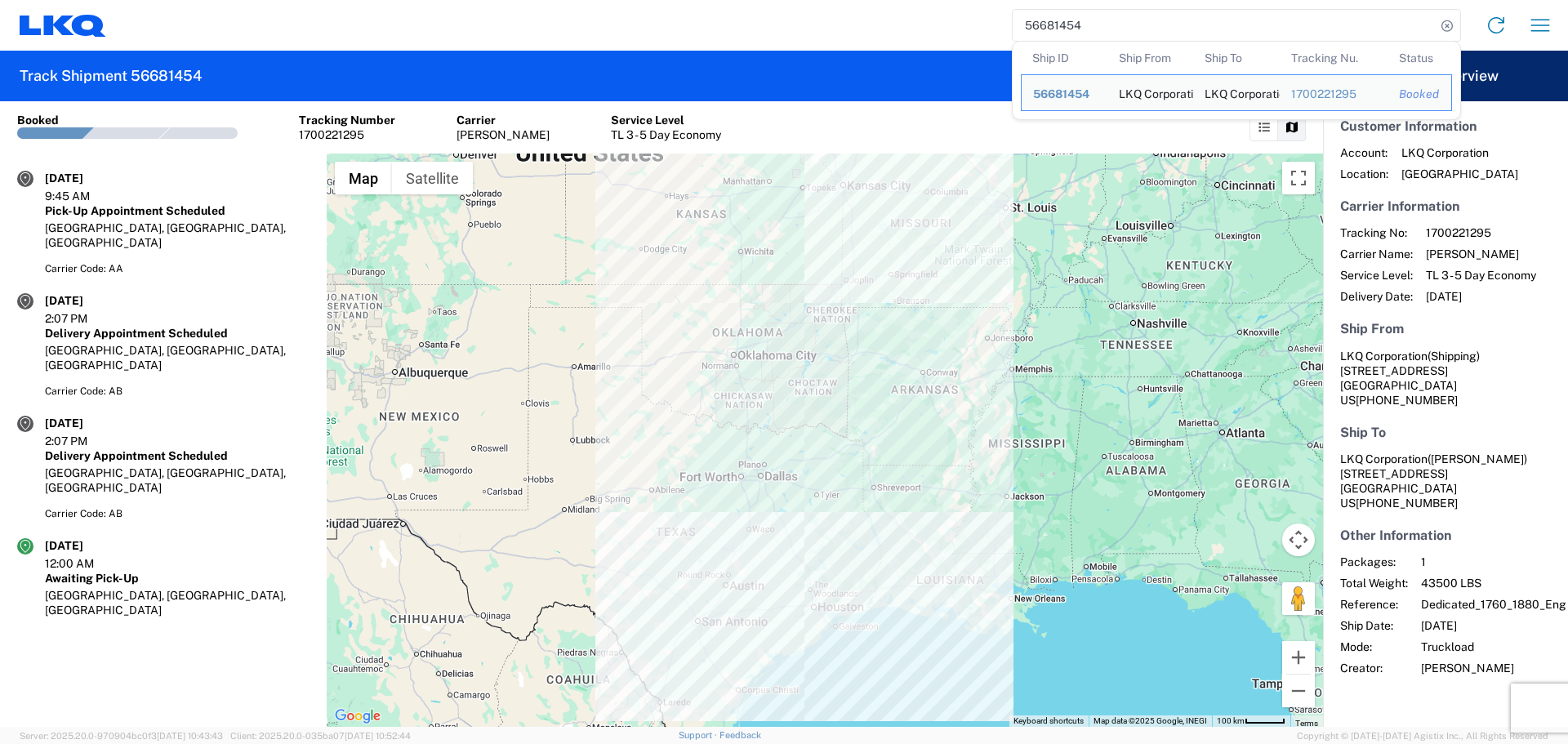
click at [1038, 30] on input "56681454" at bounding box center [1224, 25] width 423 height 31
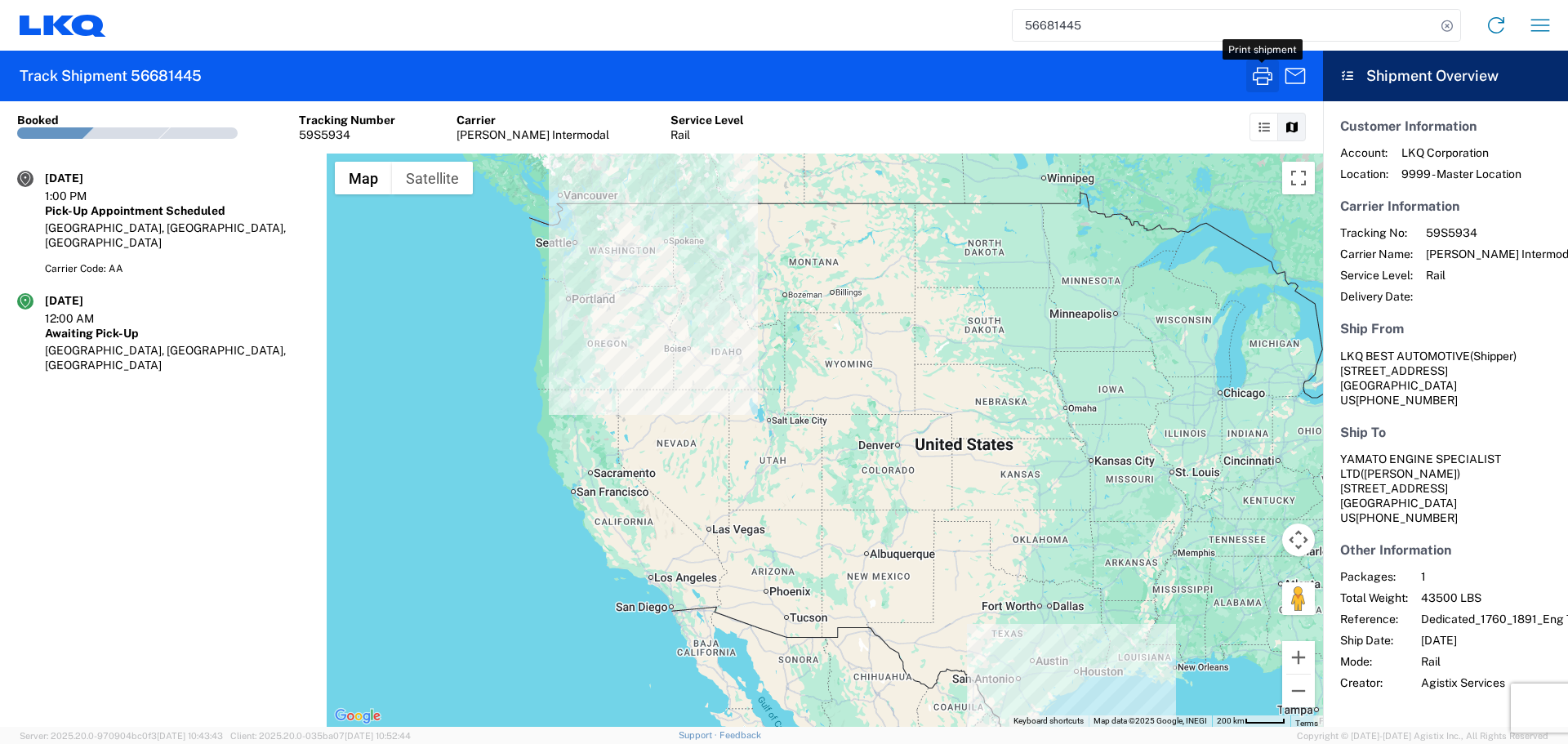
click at [1266, 75] on icon "button" at bounding box center [1263, 76] width 26 height 26
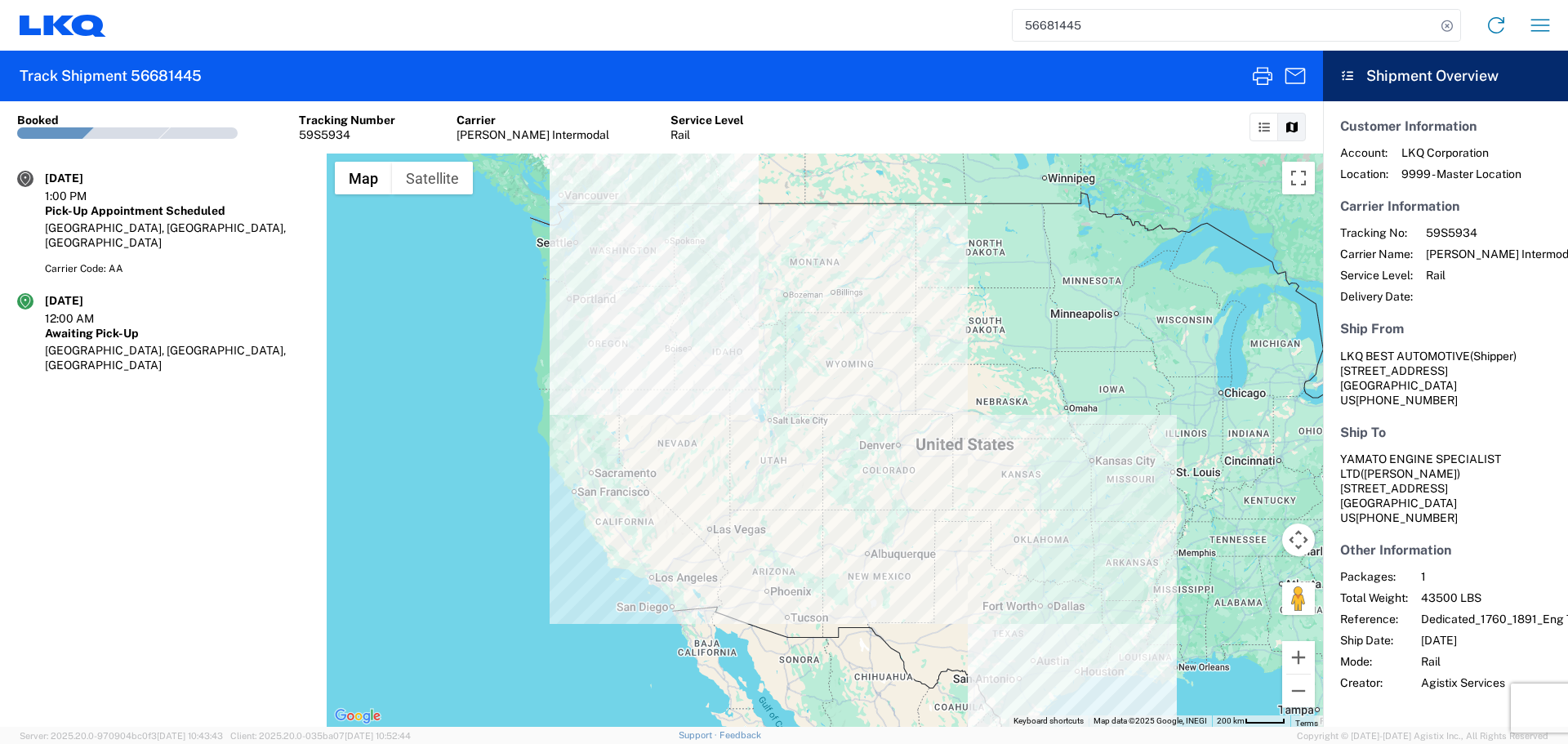
click at [1070, 23] on input "56681445" at bounding box center [1224, 25] width 423 height 31
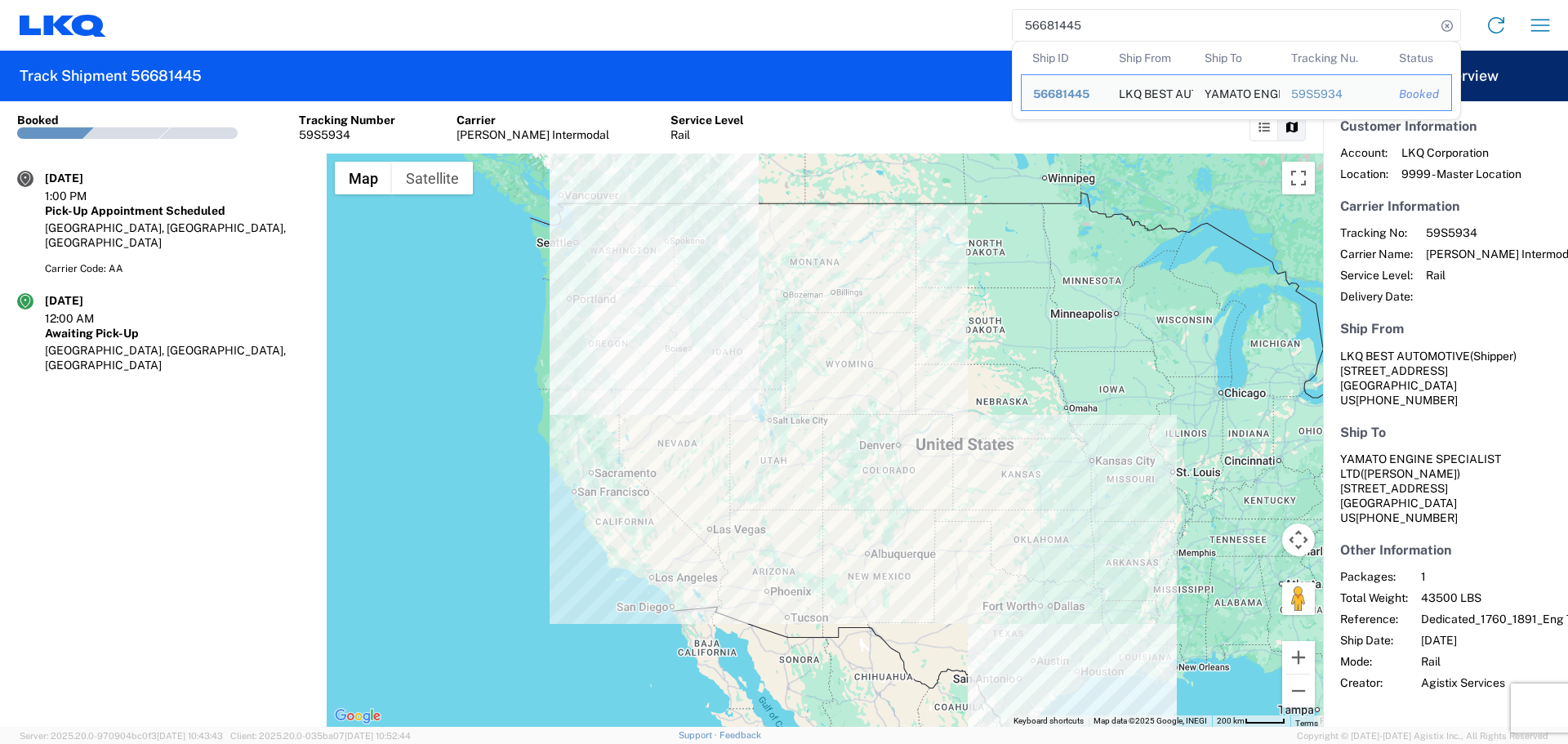
click at [1070, 23] on input "56681445" at bounding box center [1224, 25] width 423 height 31
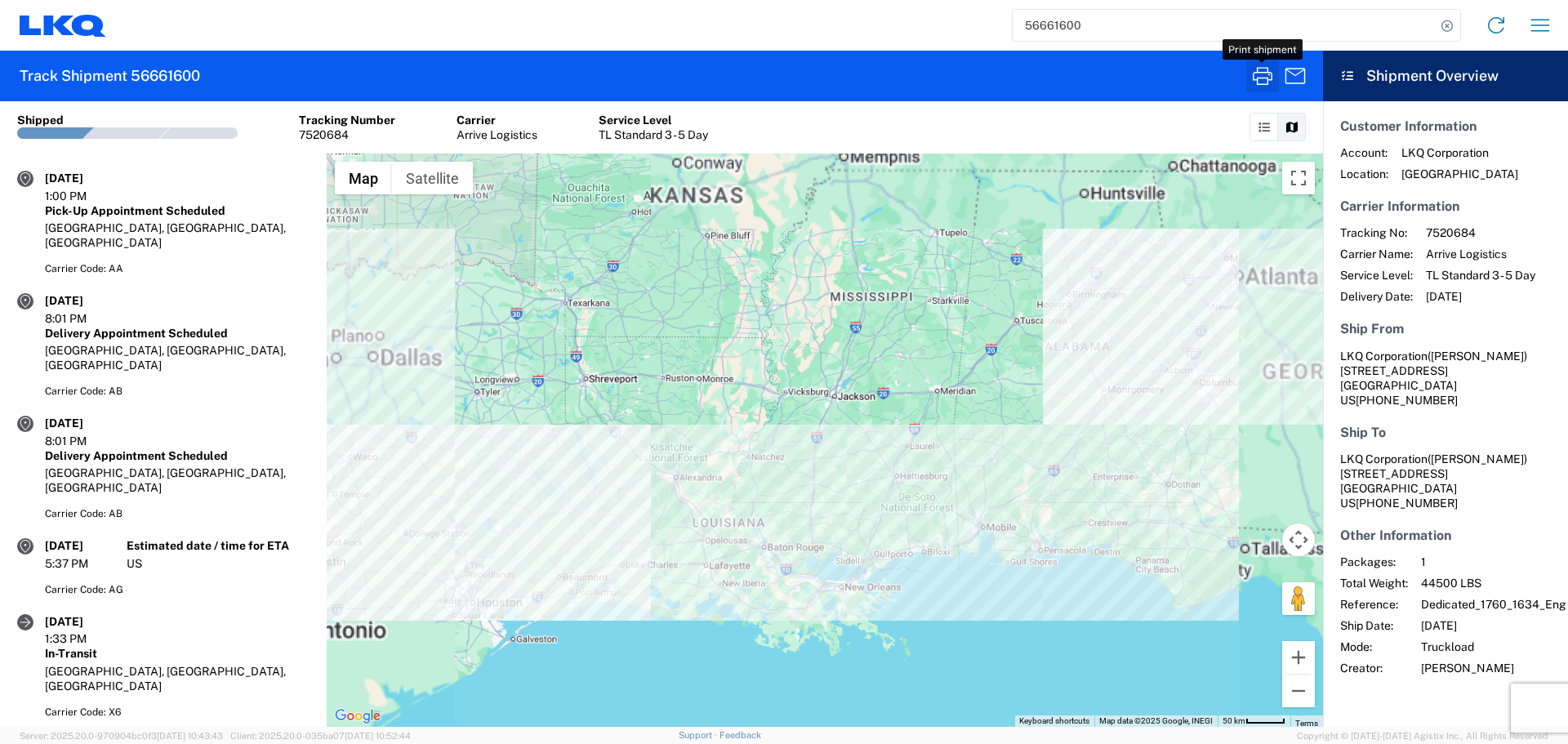
click at [1271, 77] on icon "button" at bounding box center [1263, 76] width 26 height 26
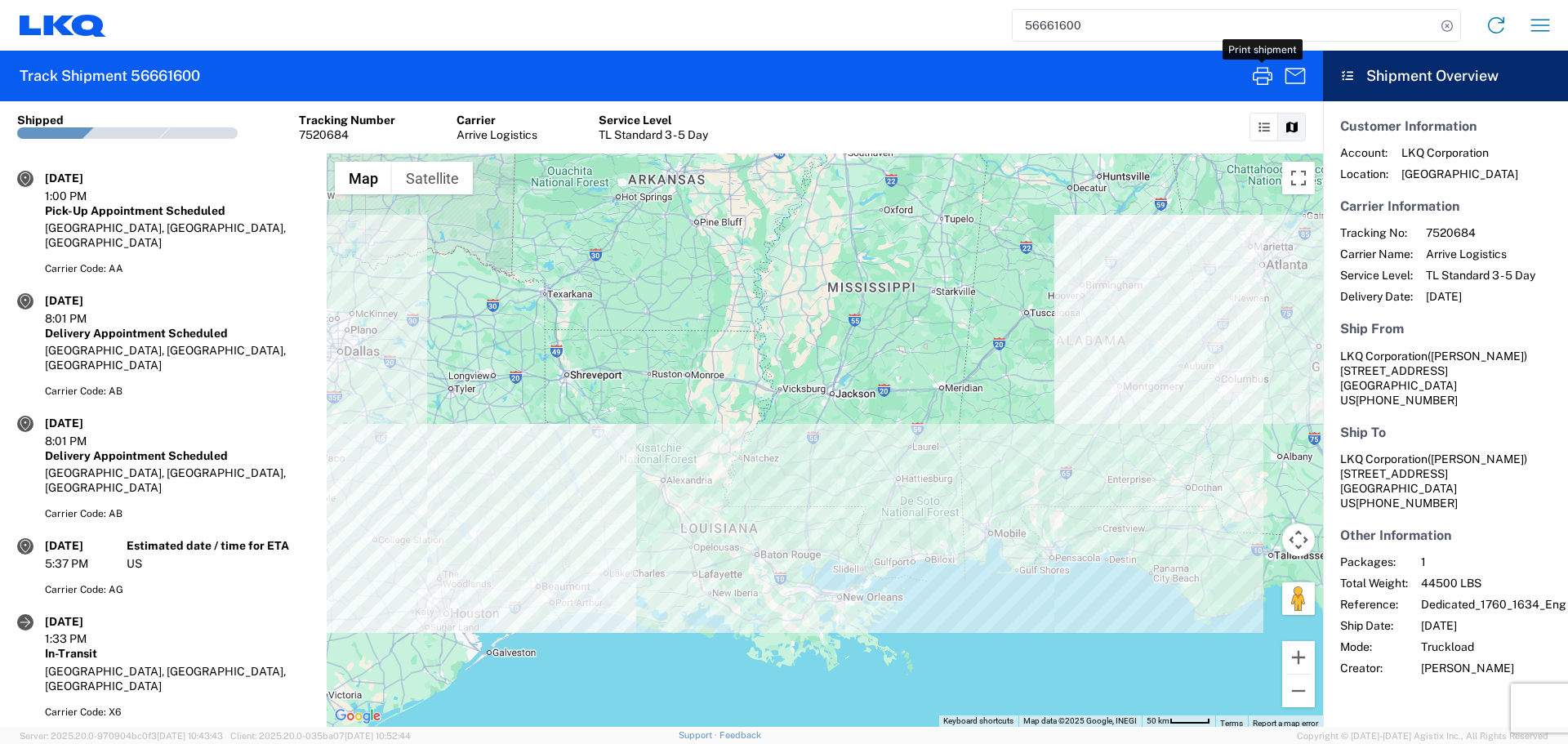
click at [1042, 19] on input "56661600" at bounding box center [1224, 25] width 423 height 31
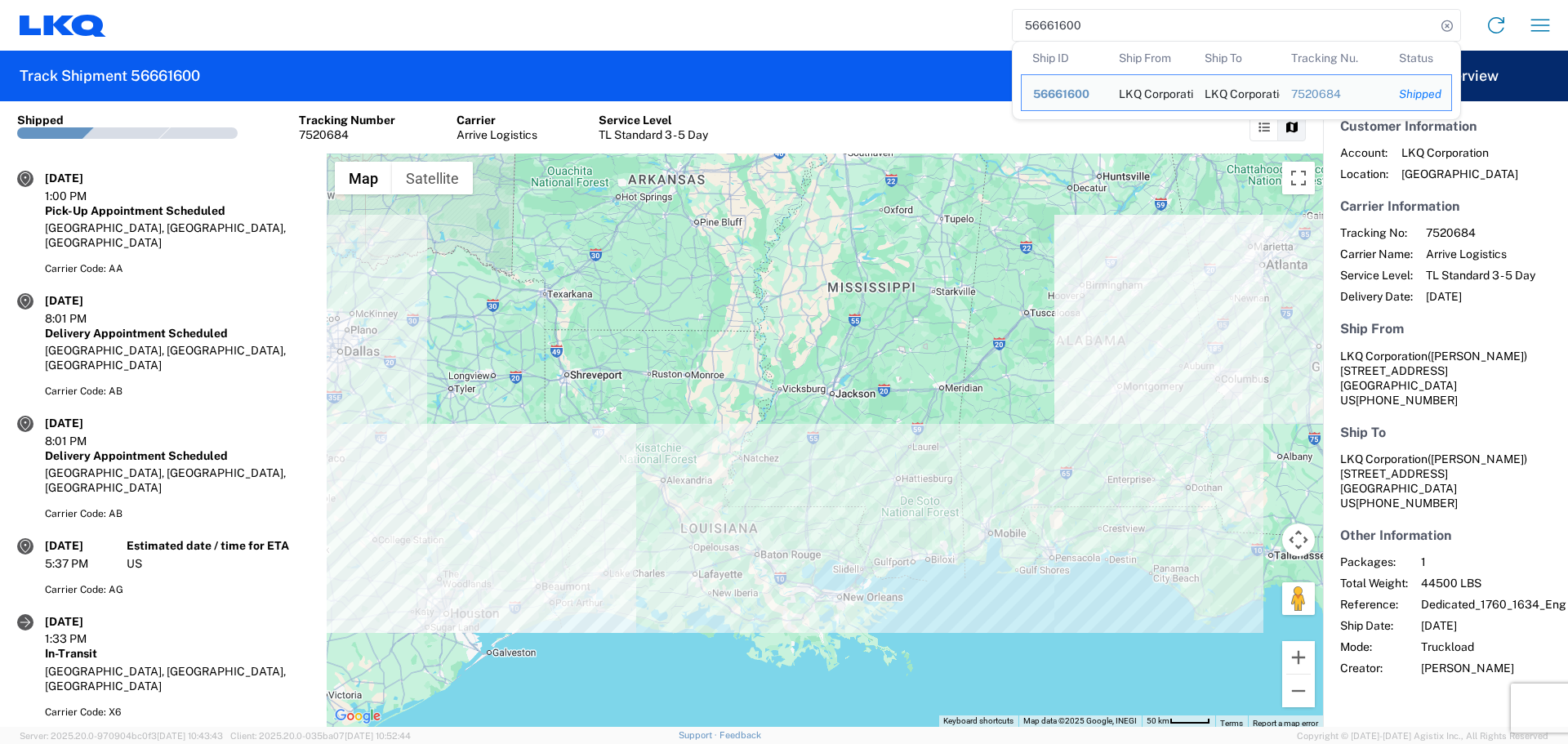
drag, startPoint x: 1042, startPoint y: 19, endPoint x: 1075, endPoint y: 31, distance: 35.1
click at [1062, 27] on input "56661600" at bounding box center [1224, 25] width 423 height 31
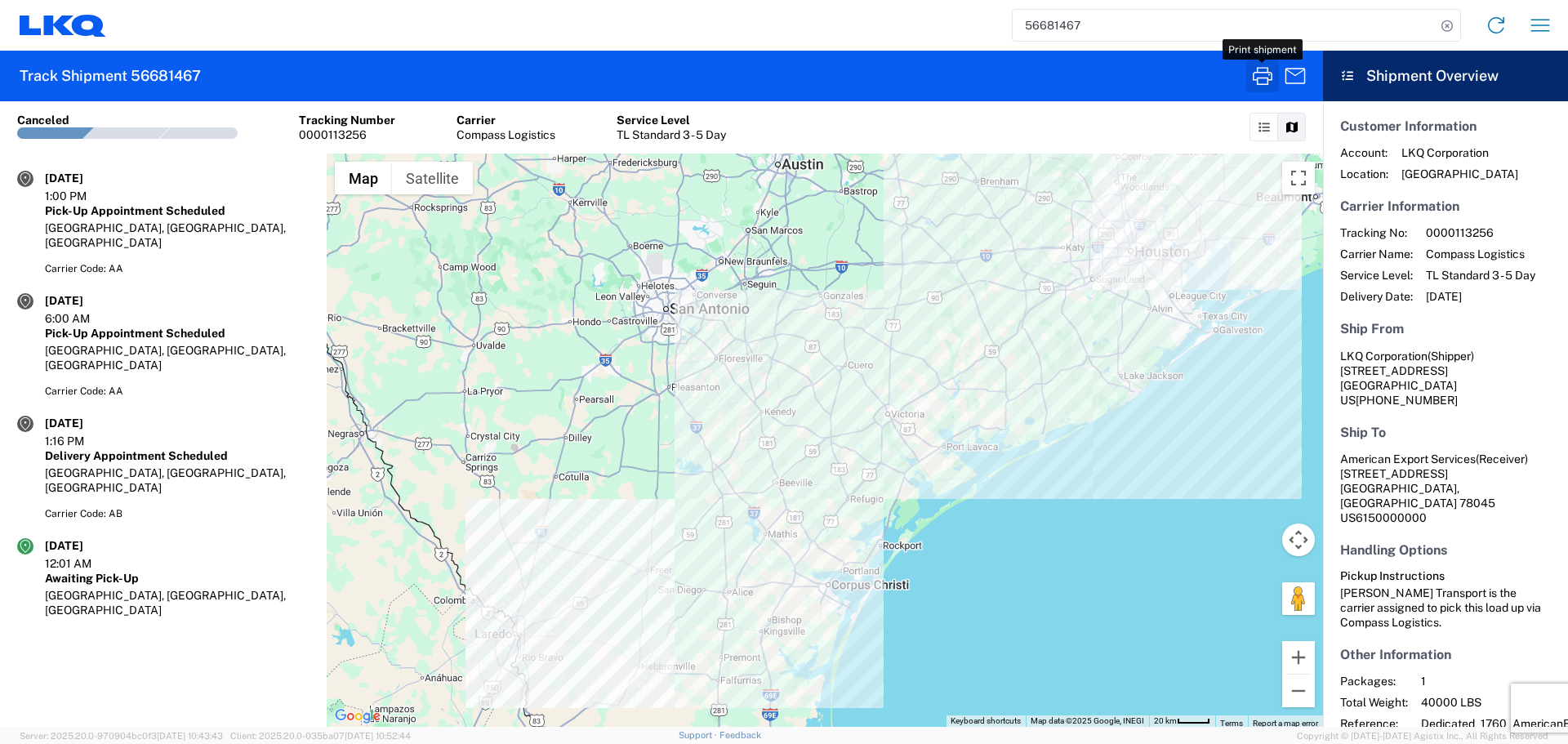
click at [1257, 73] on icon "button" at bounding box center [1263, 75] width 19 height 18
click at [1080, 24] on input "56681467" at bounding box center [1224, 25] width 423 height 31
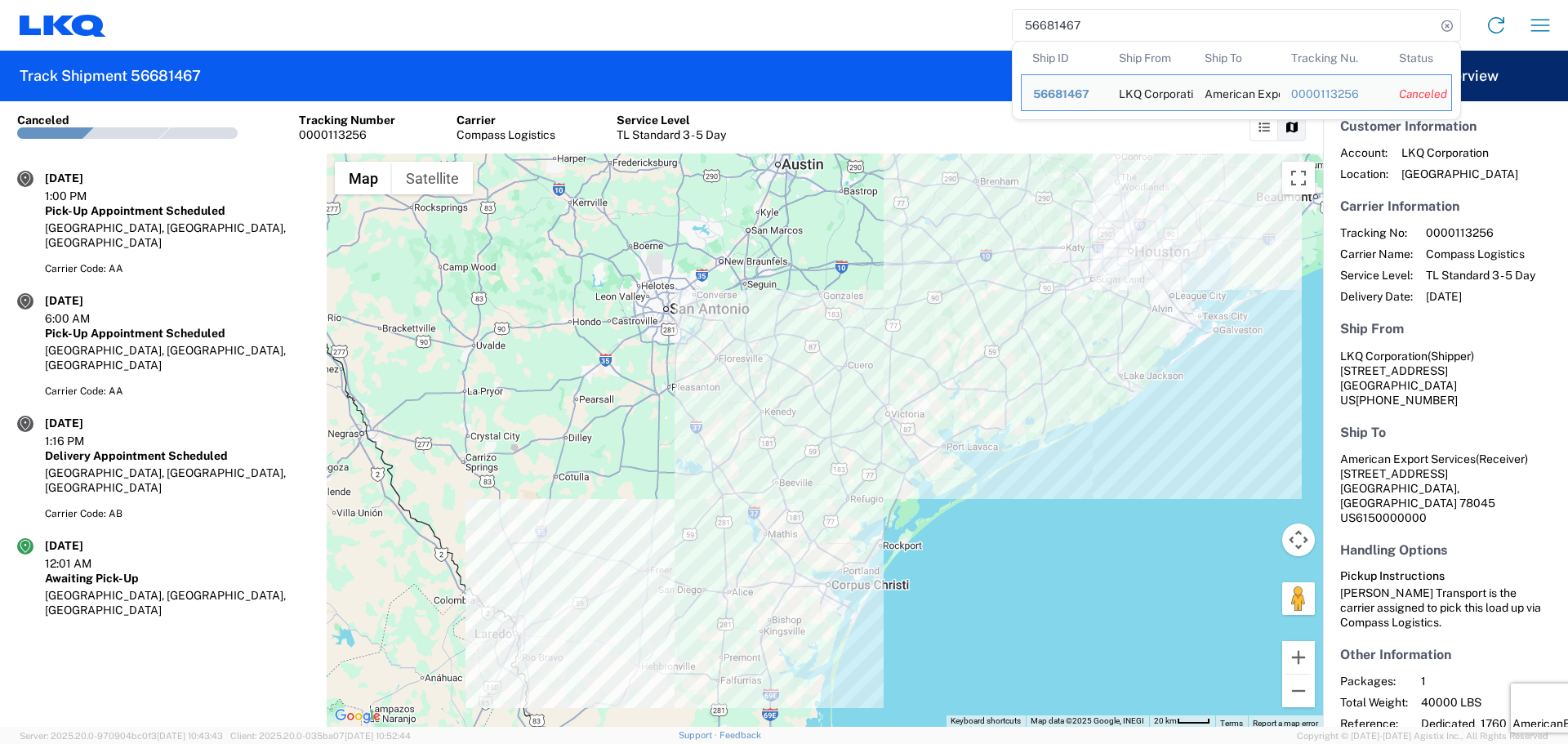
click at [1080, 24] on input "56681467" at bounding box center [1224, 25] width 423 height 31
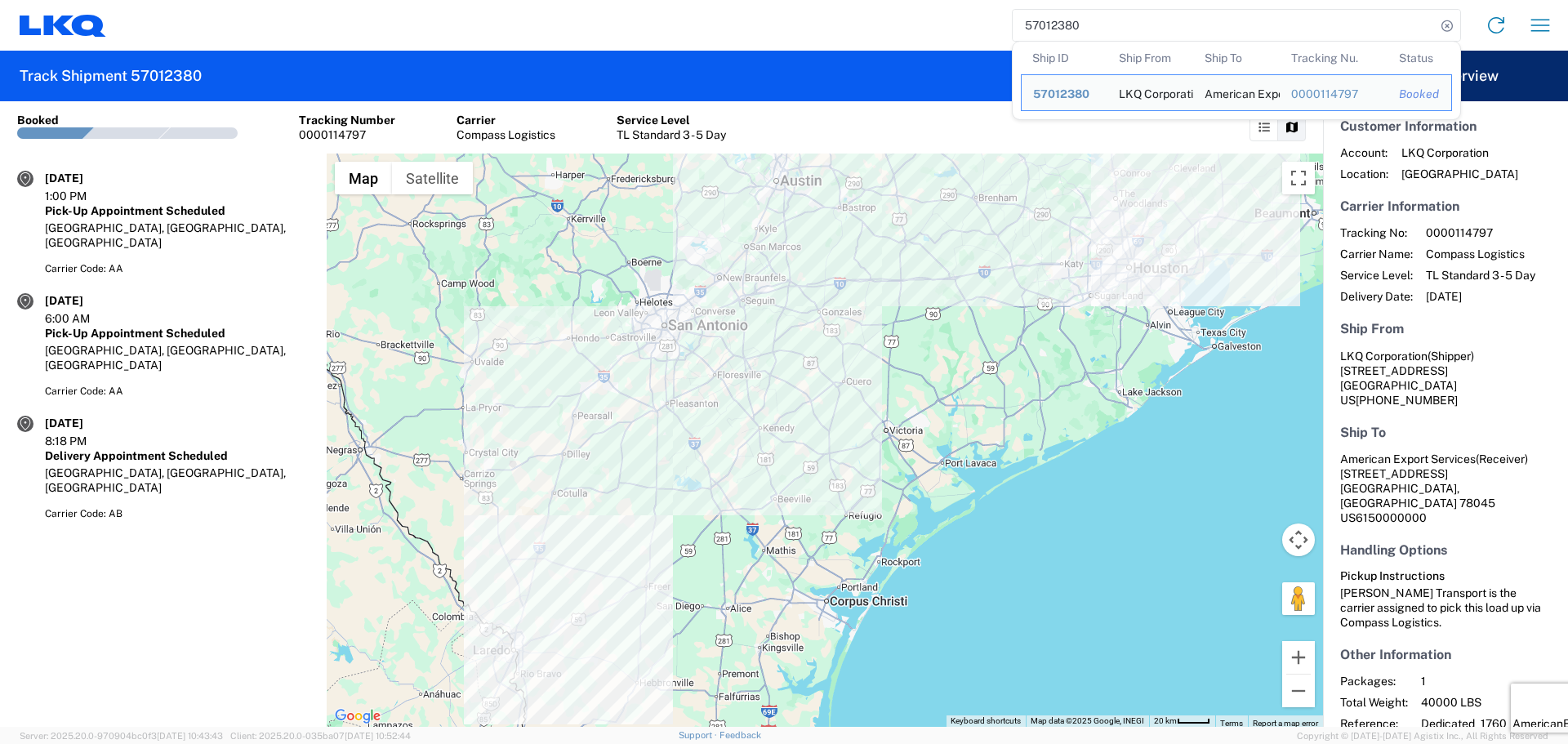
click at [1070, 24] on input "57012380" at bounding box center [1224, 25] width 423 height 31
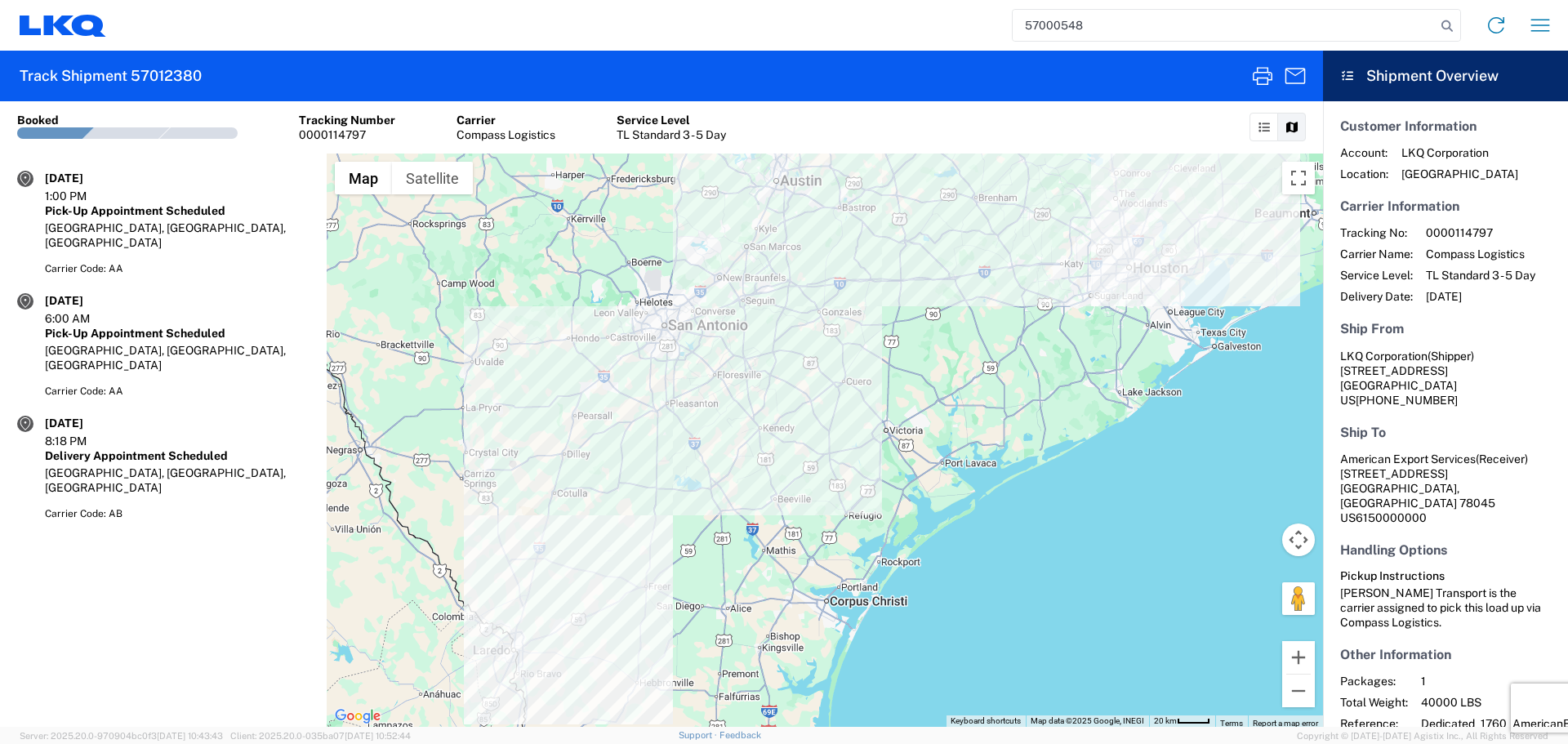
type input "57000548"
click at [1256, 76] on icon "button" at bounding box center [1263, 76] width 26 height 26
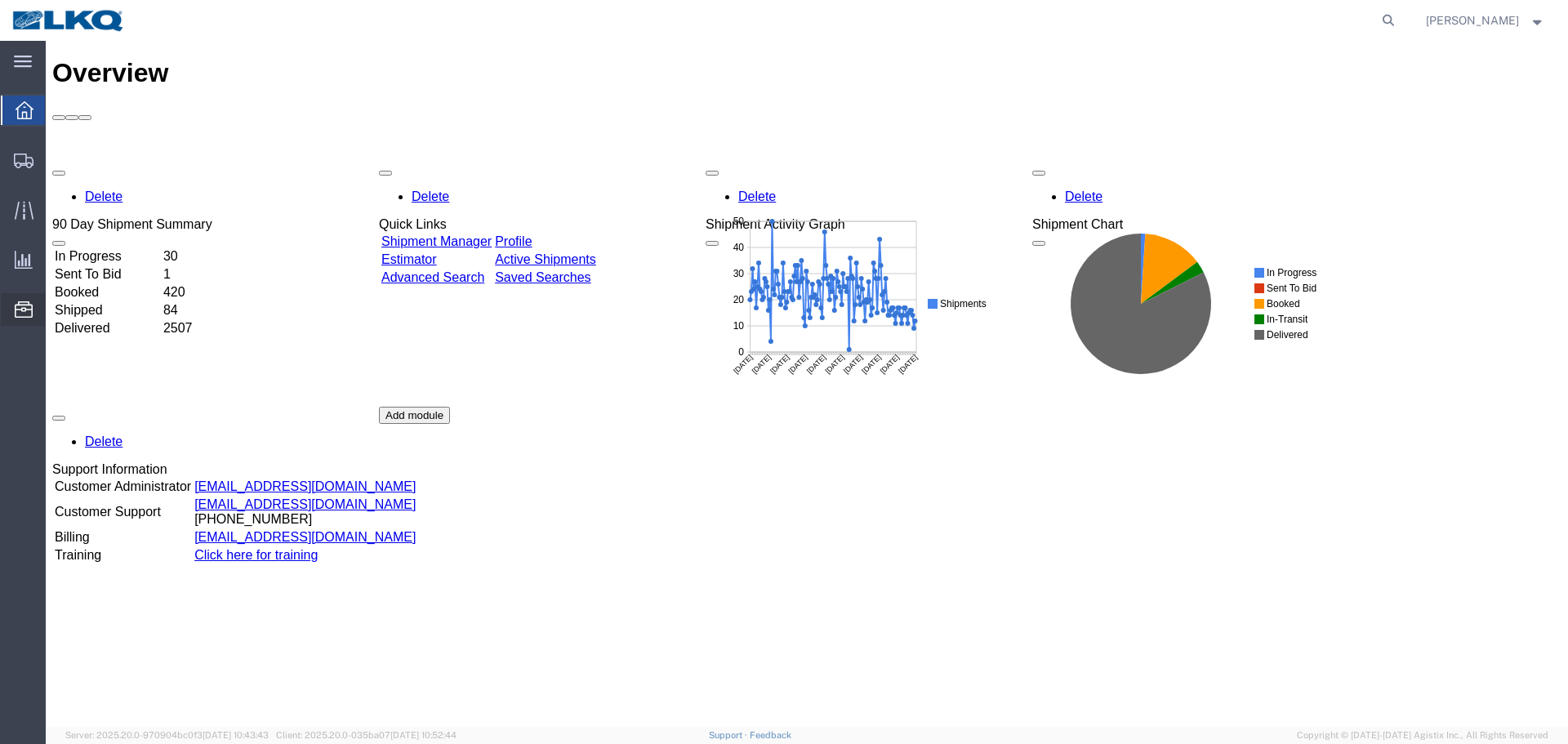
click at [0, 0] on span "Location Appointment" at bounding box center [0, 0] width 0 height 0
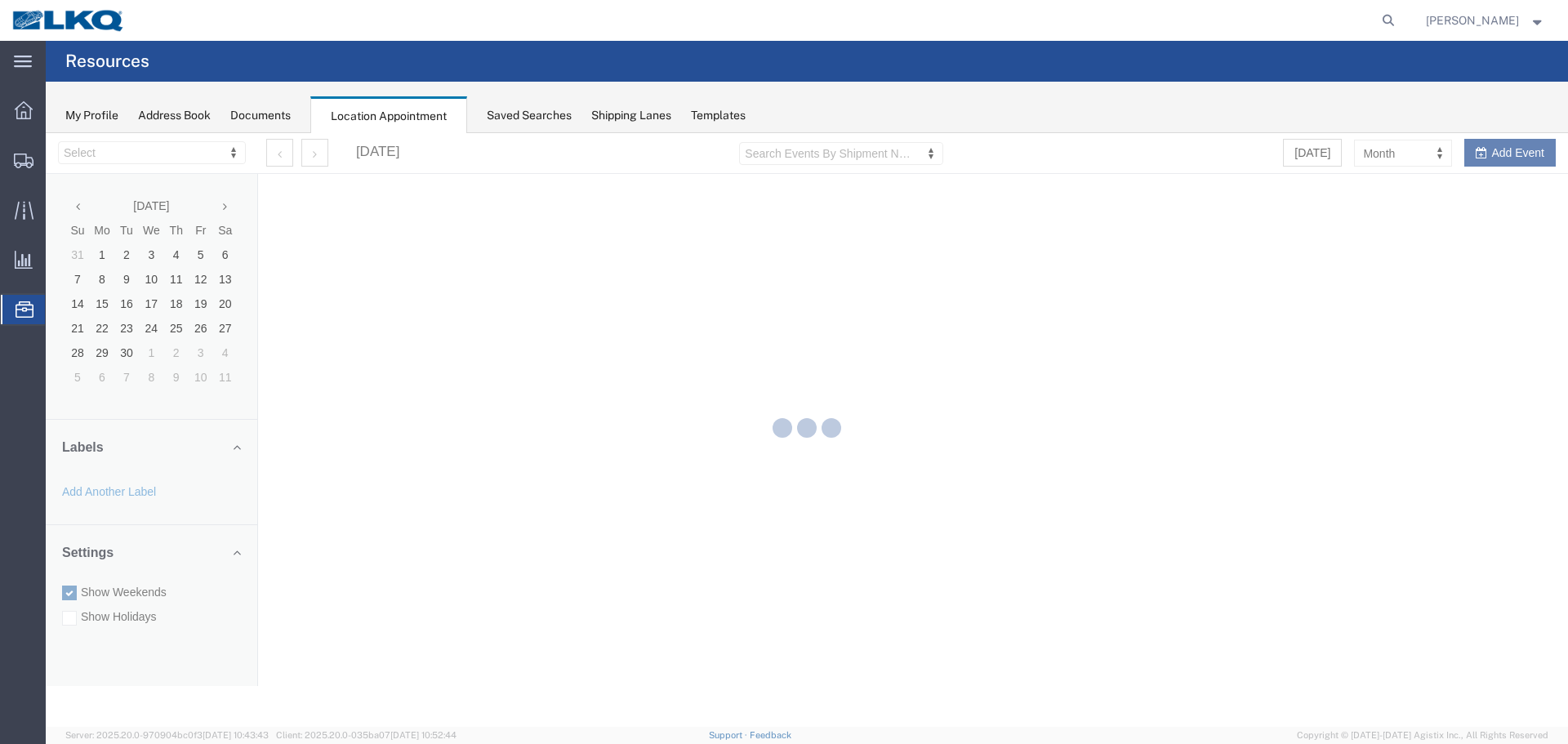
select select "27634"
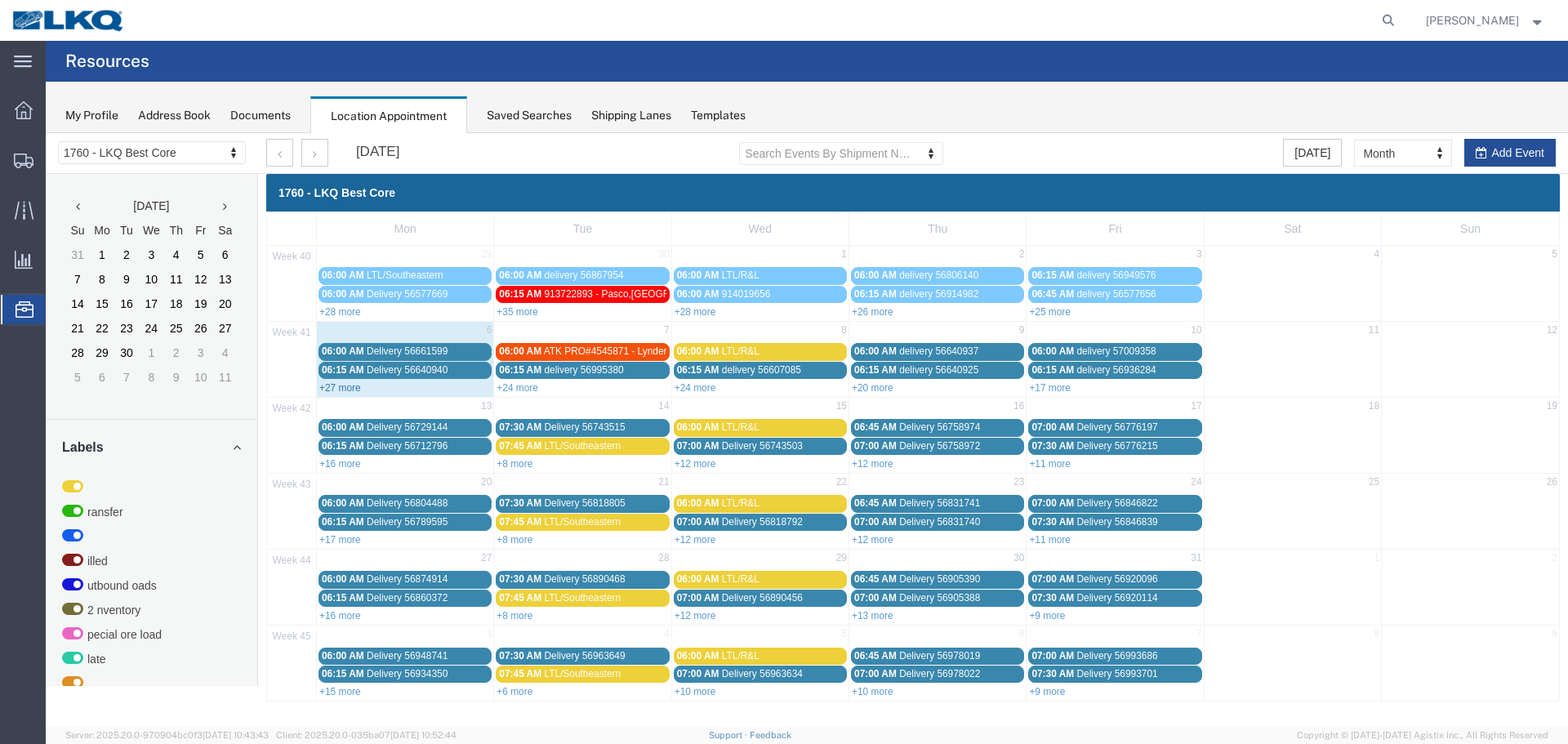
click at [349, 389] on link "+27 more" at bounding box center [340, 388] width 41 height 11
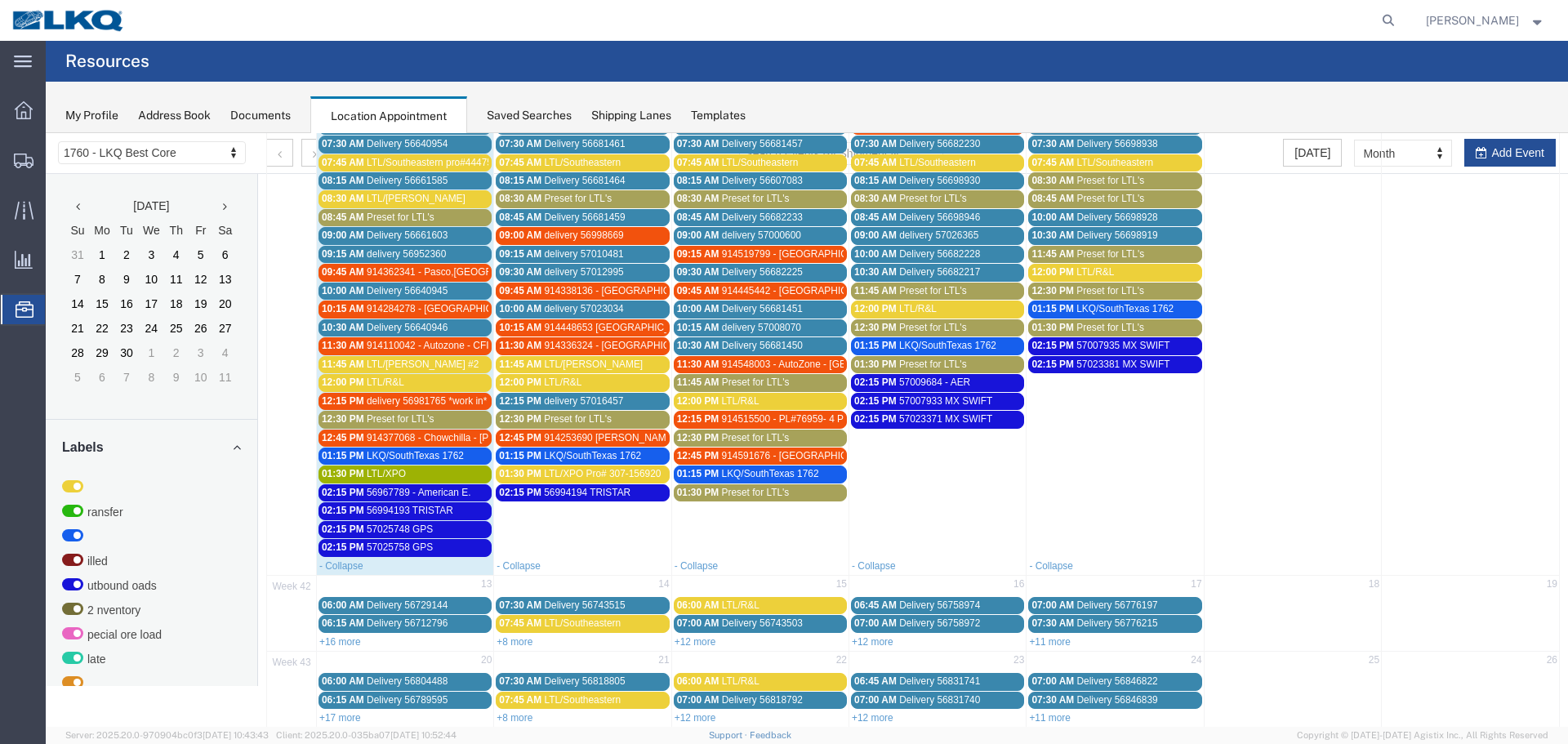
scroll to position [326, 0]
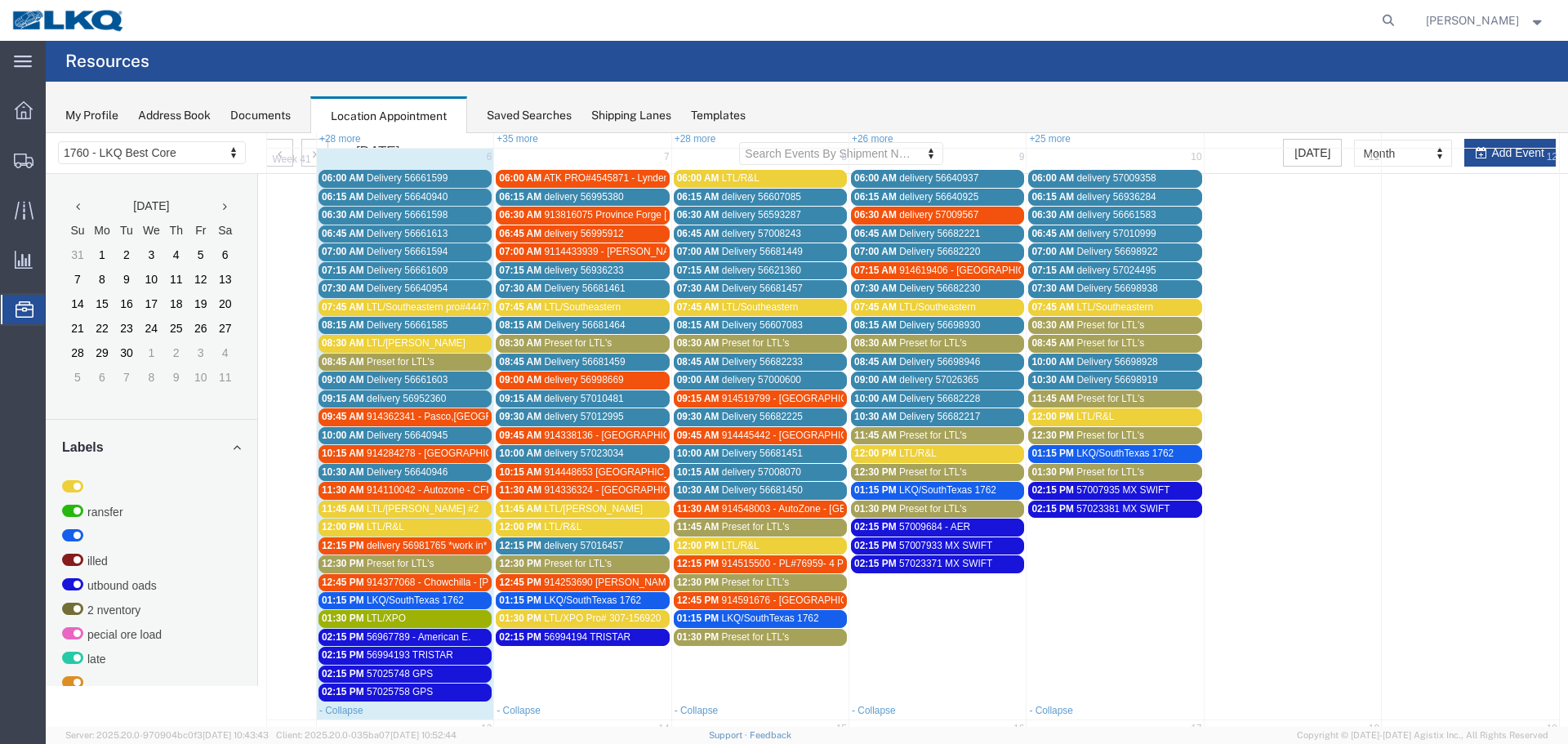
scroll to position [163, 0]
